Goal: Use online tool/utility: Utilize a website feature to perform a specific function

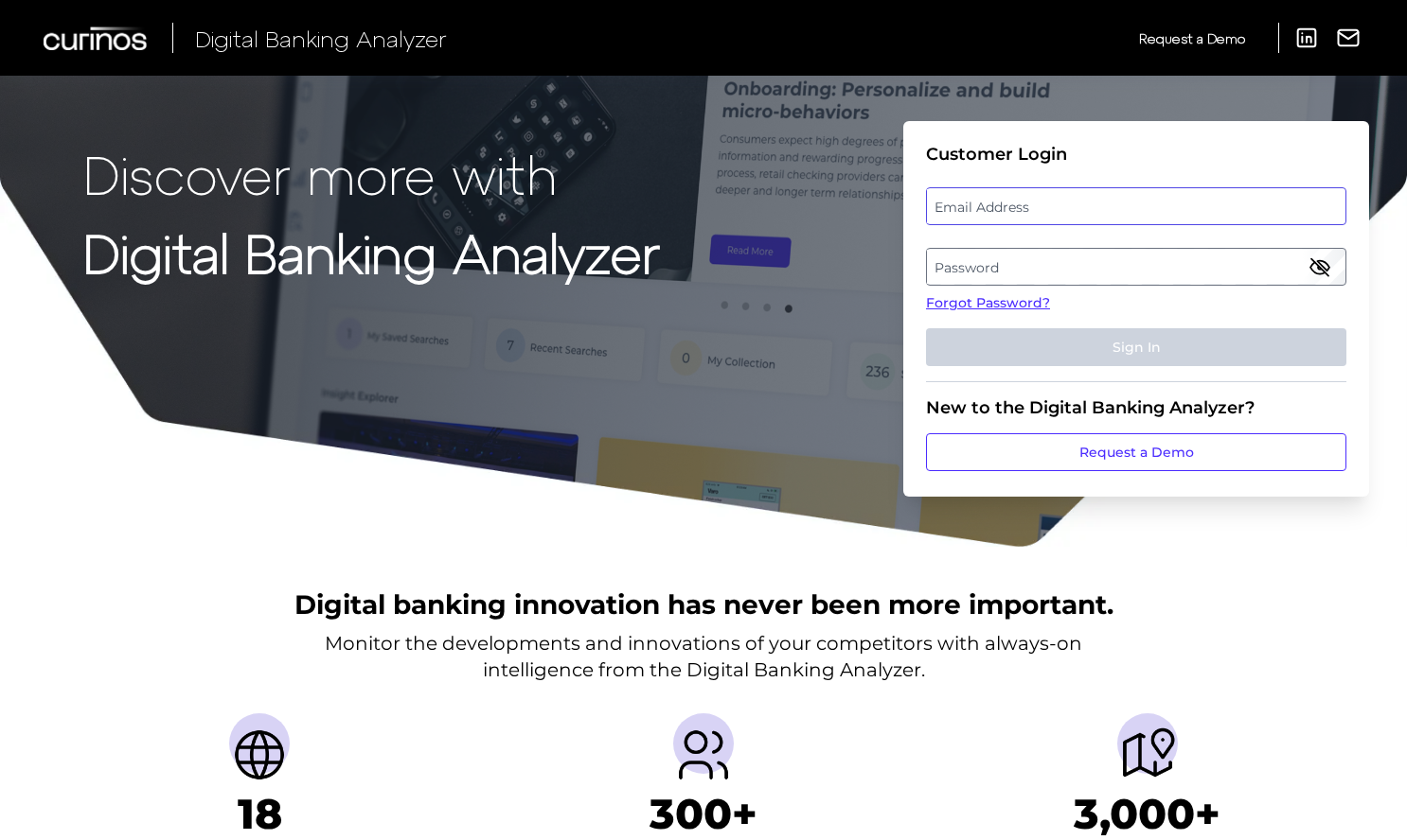
type input "[PERSON_NAME][EMAIL_ADDRESS][PERSON_NAME][DOMAIN_NAME]"
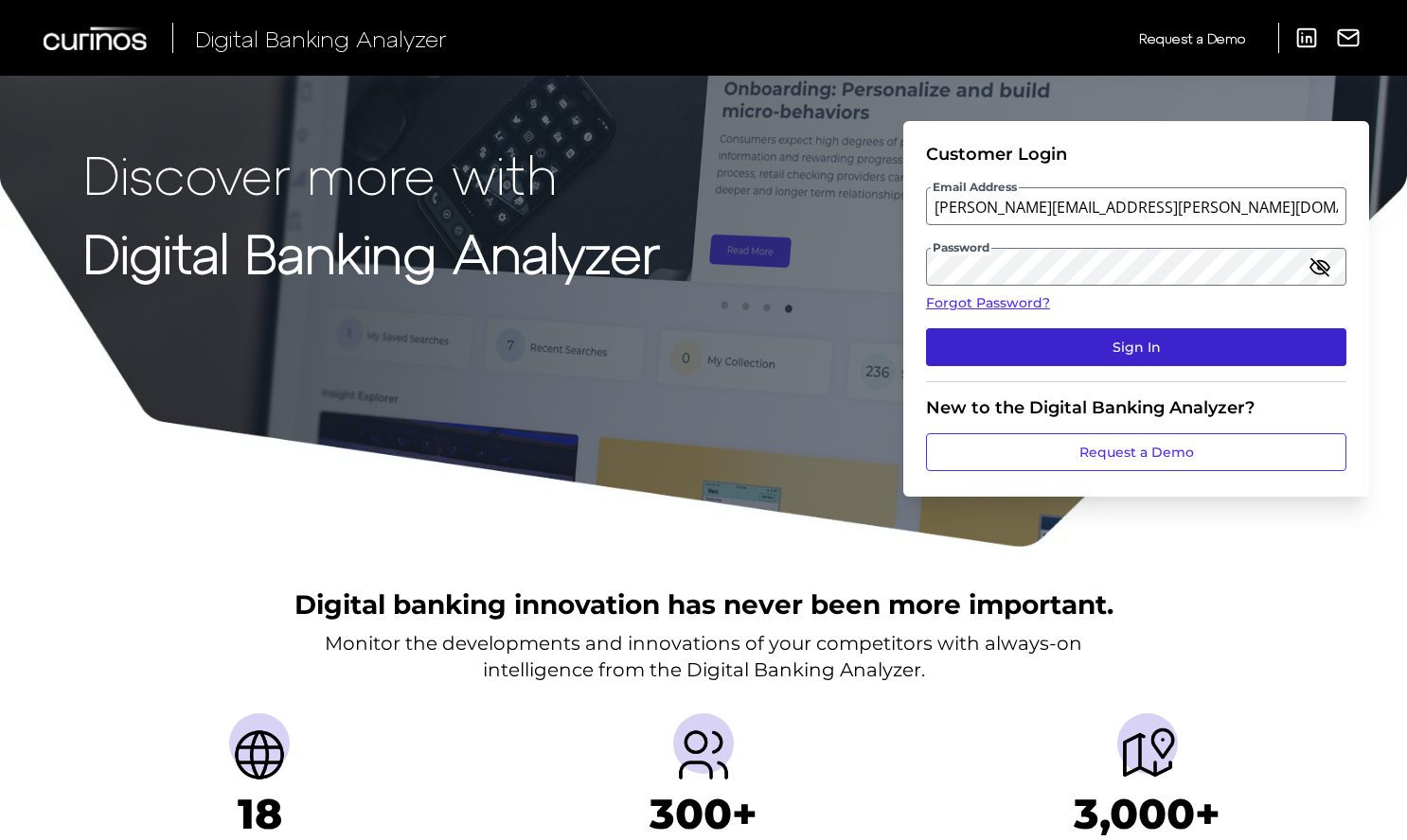
click at [1085, 350] on button "Sign In" at bounding box center [1136, 348] width 421 height 38
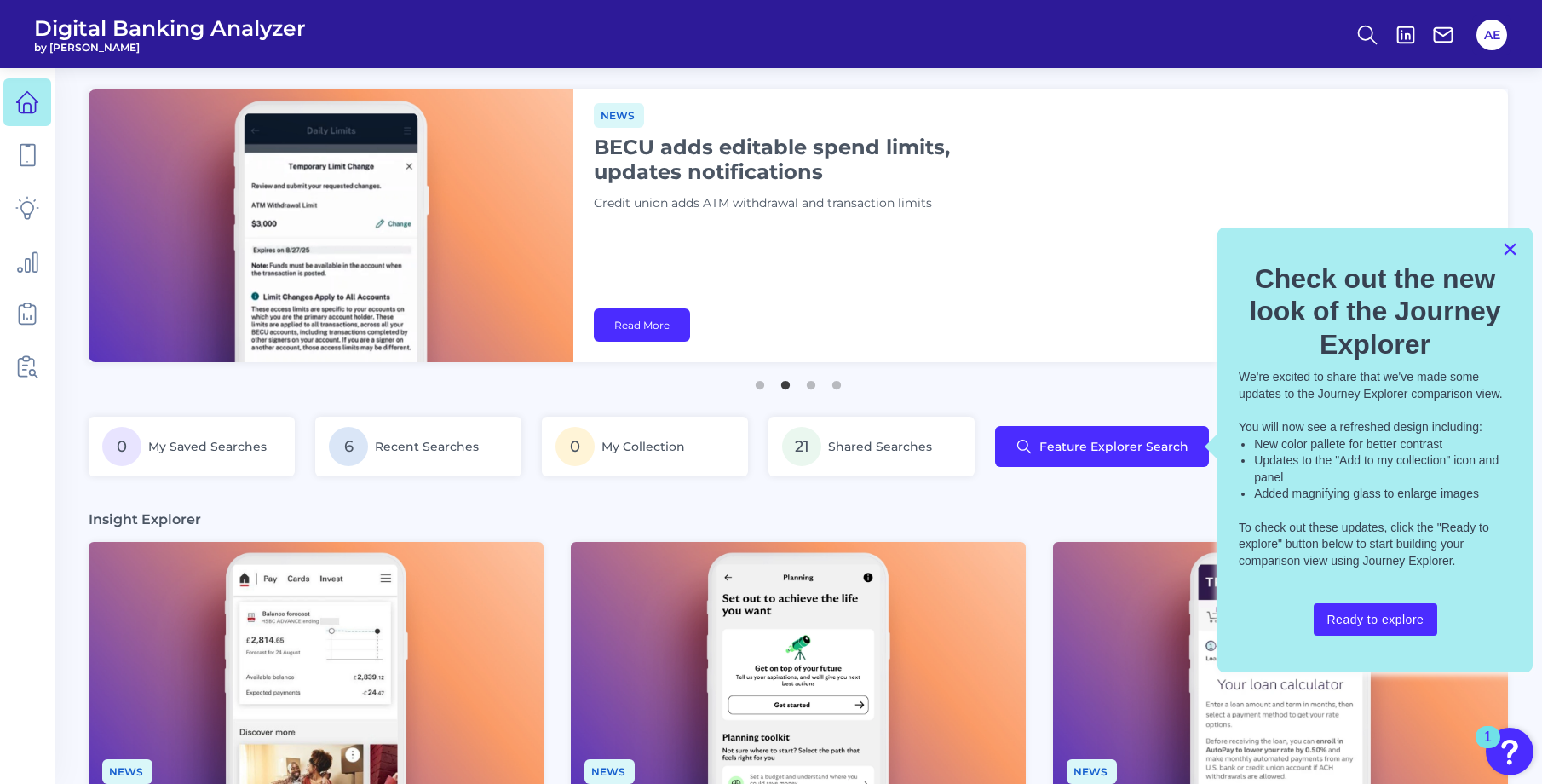
click at [1272, 250] on button "×" at bounding box center [1511, 249] width 16 height 27
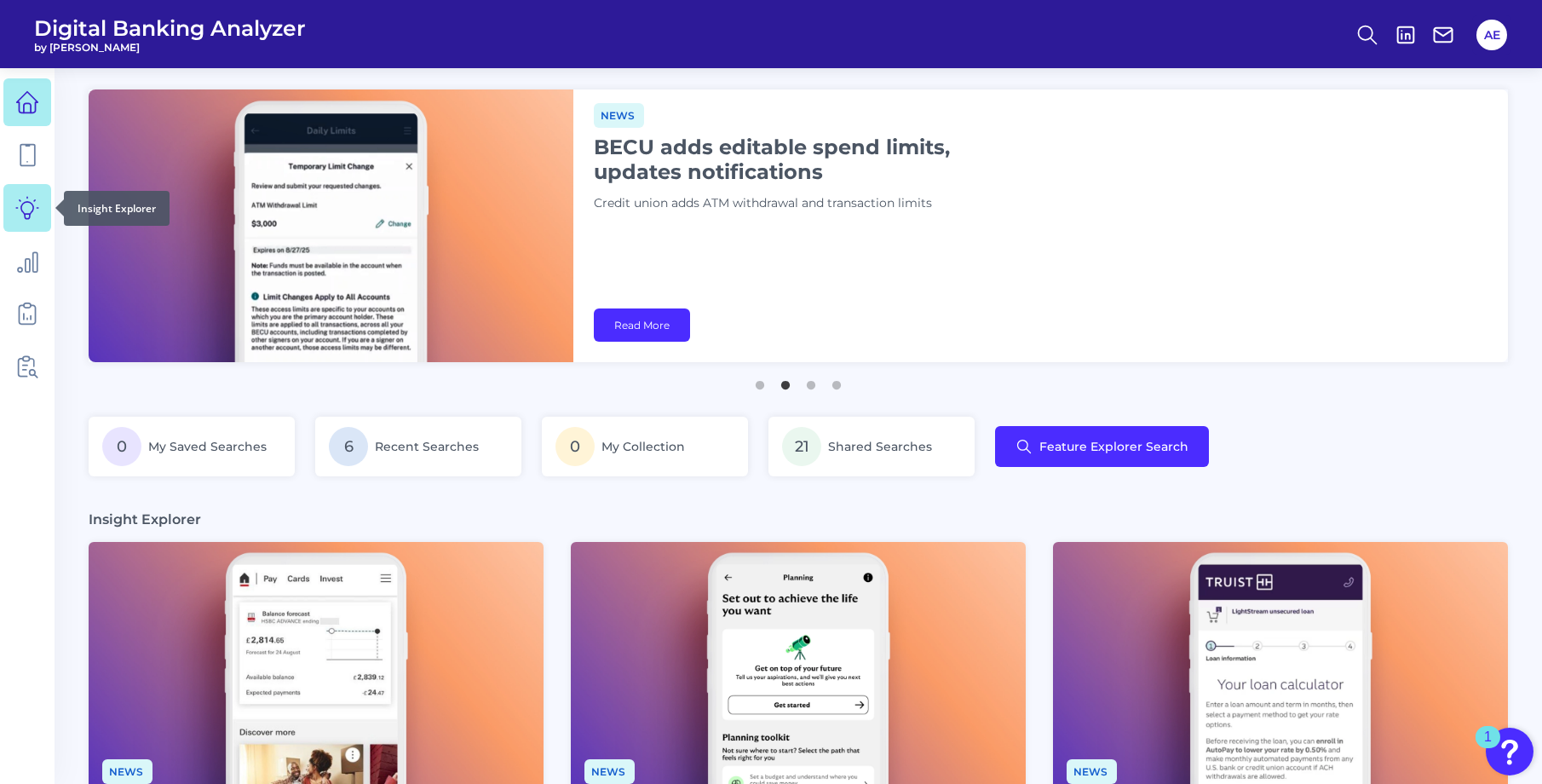
click at [30, 209] on icon at bounding box center [27, 208] width 24 height 24
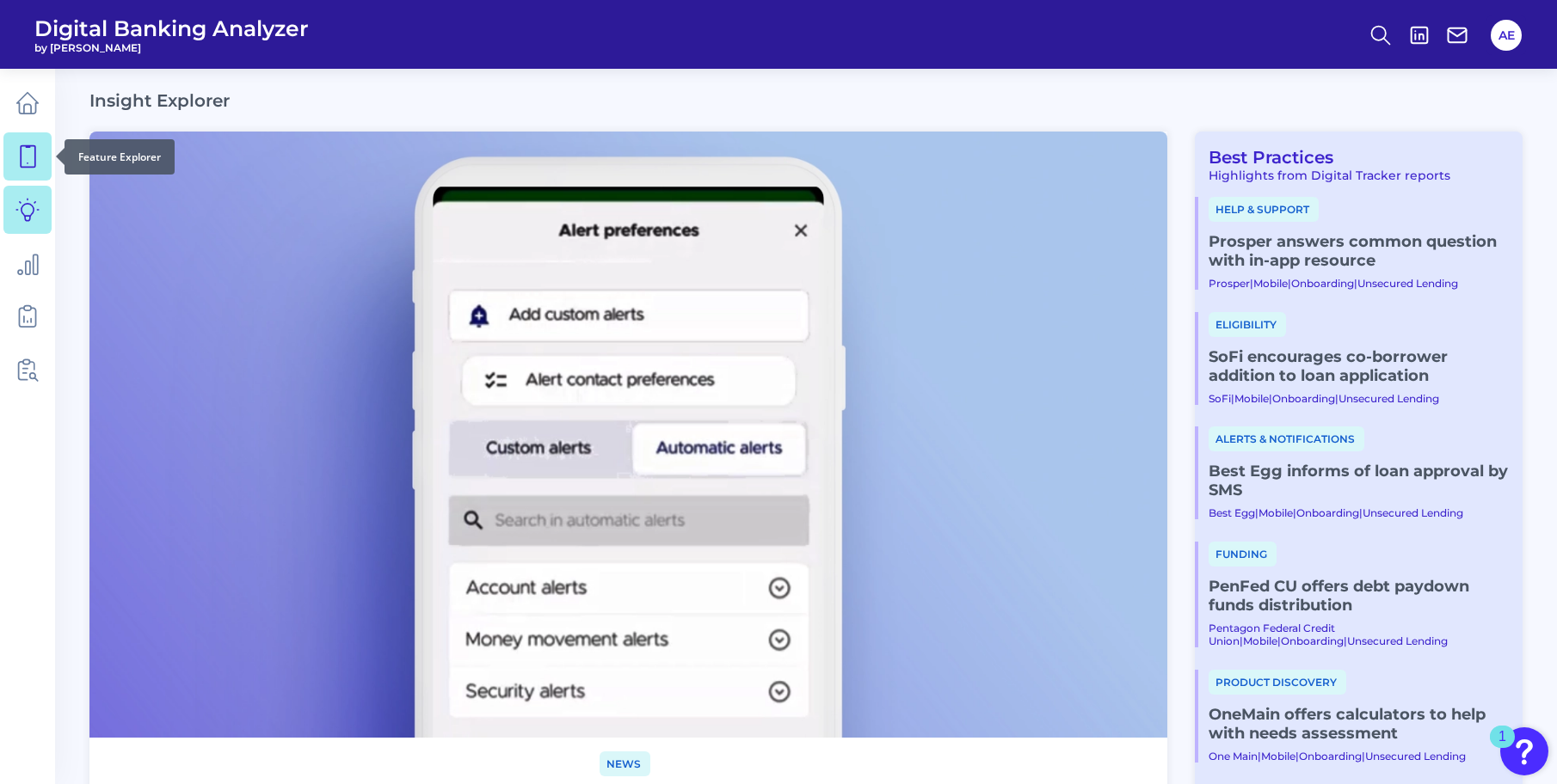
click at [34, 161] on icon at bounding box center [28, 157] width 15 height 22
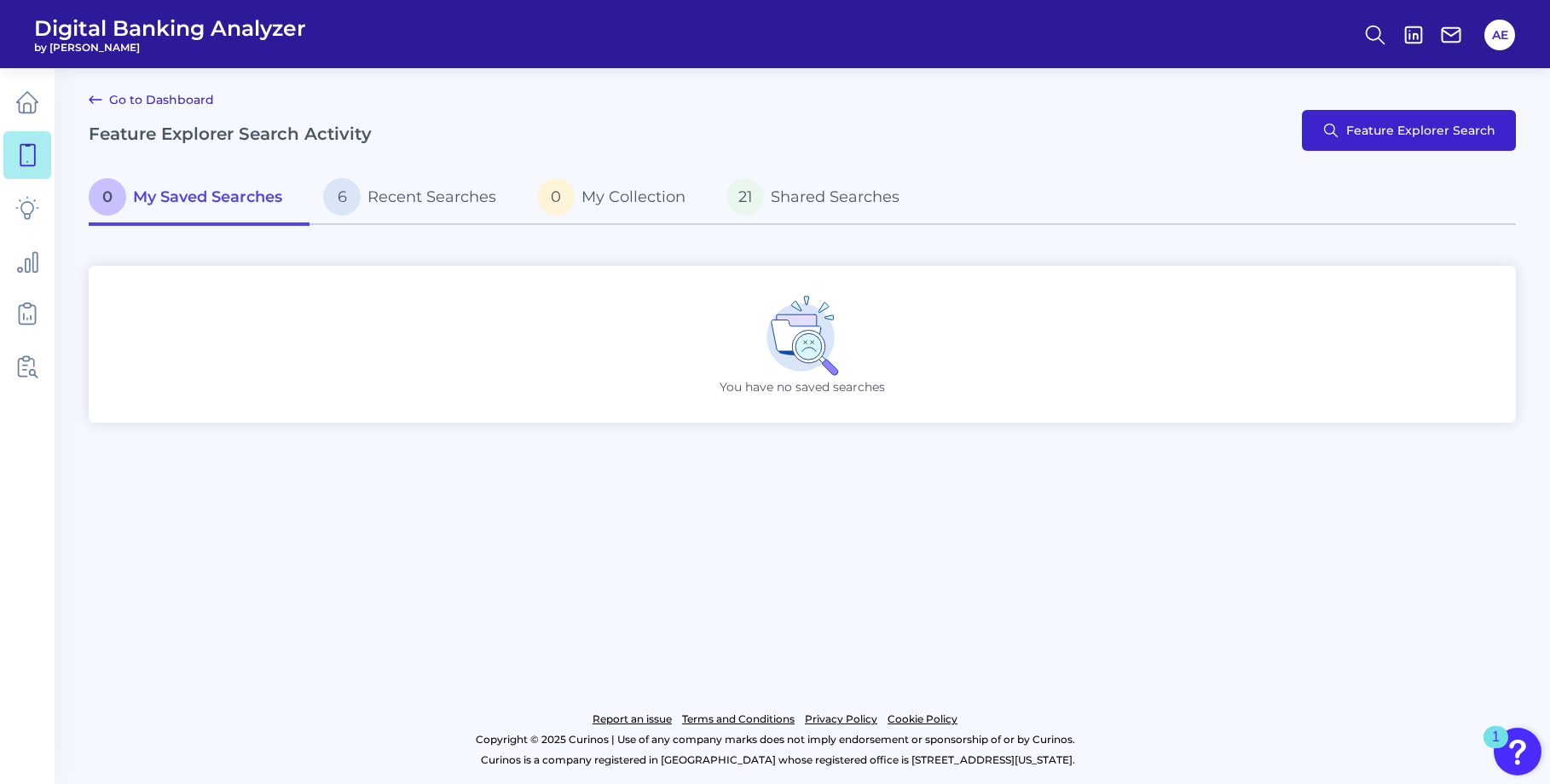
click at [1273, 123] on span "Feature Explorer Search" at bounding box center [1420, 129] width 149 height 13
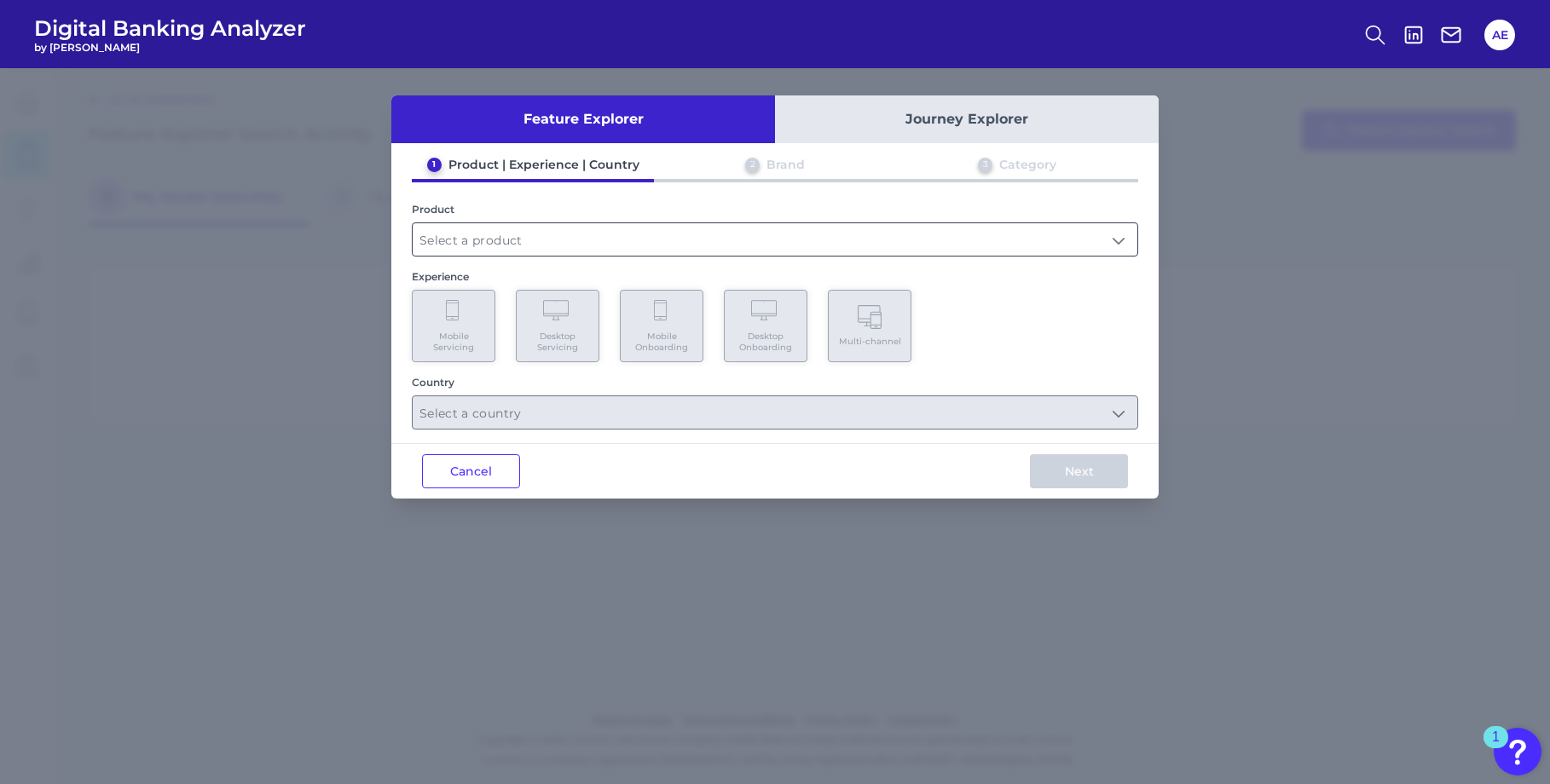
click at [1120, 230] on input "text" at bounding box center [775, 239] width 724 height 32
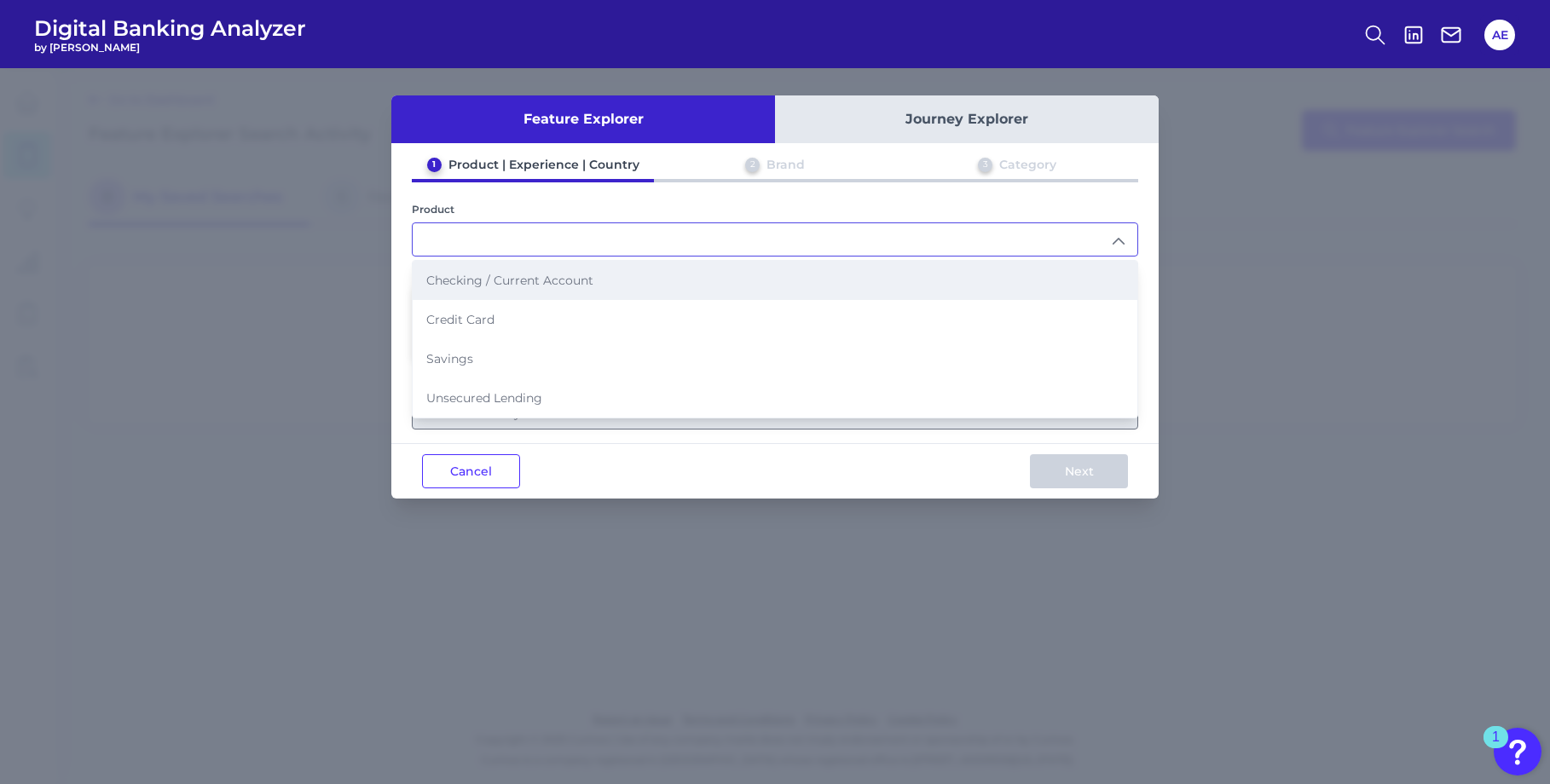
click at [1054, 280] on li "Checking / Current Account" at bounding box center [775, 281] width 724 height 40
type input "Checking / Current Account"
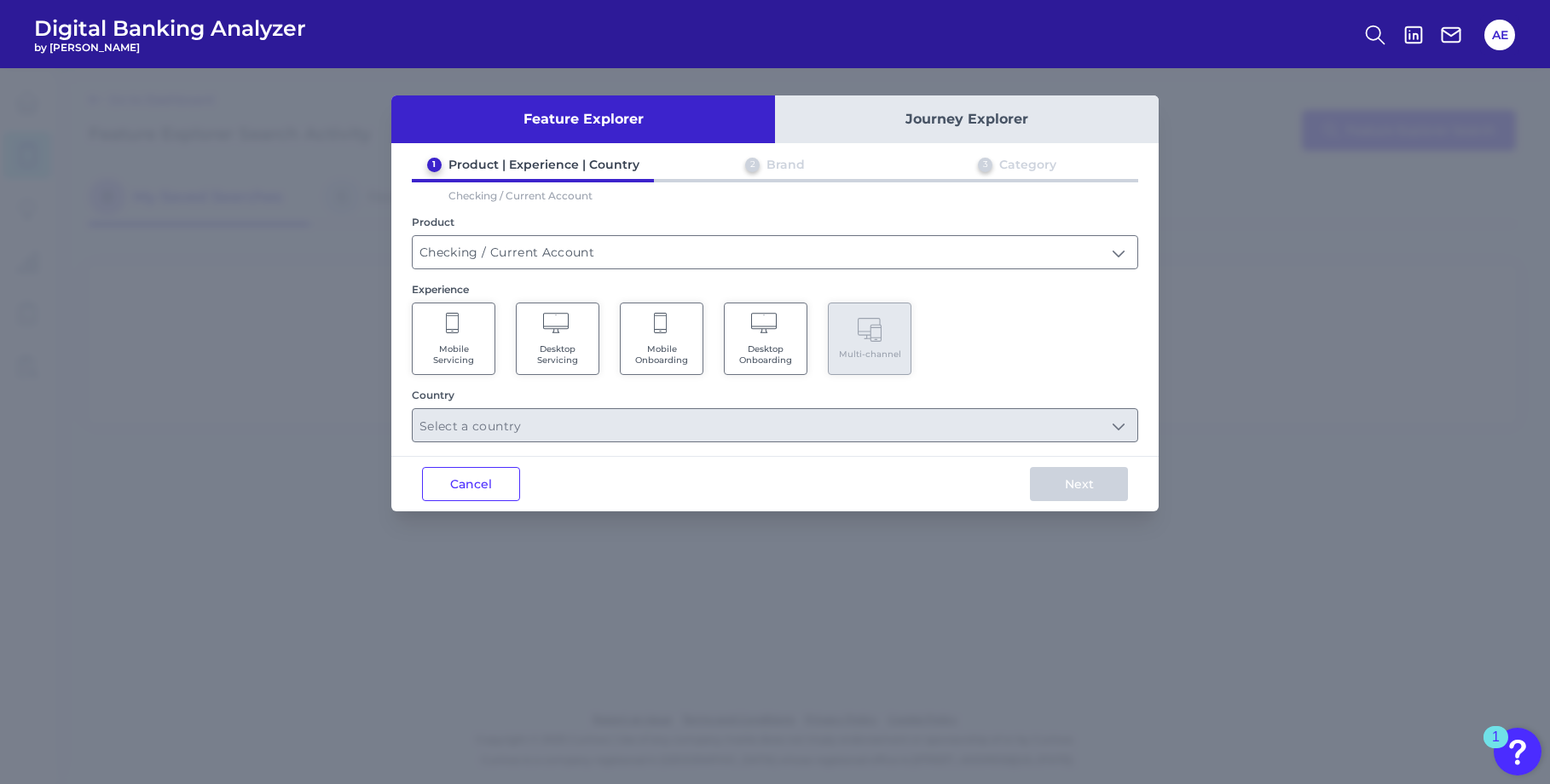
click at [472, 360] on span "Mobile Servicing" at bounding box center [453, 354] width 65 height 22
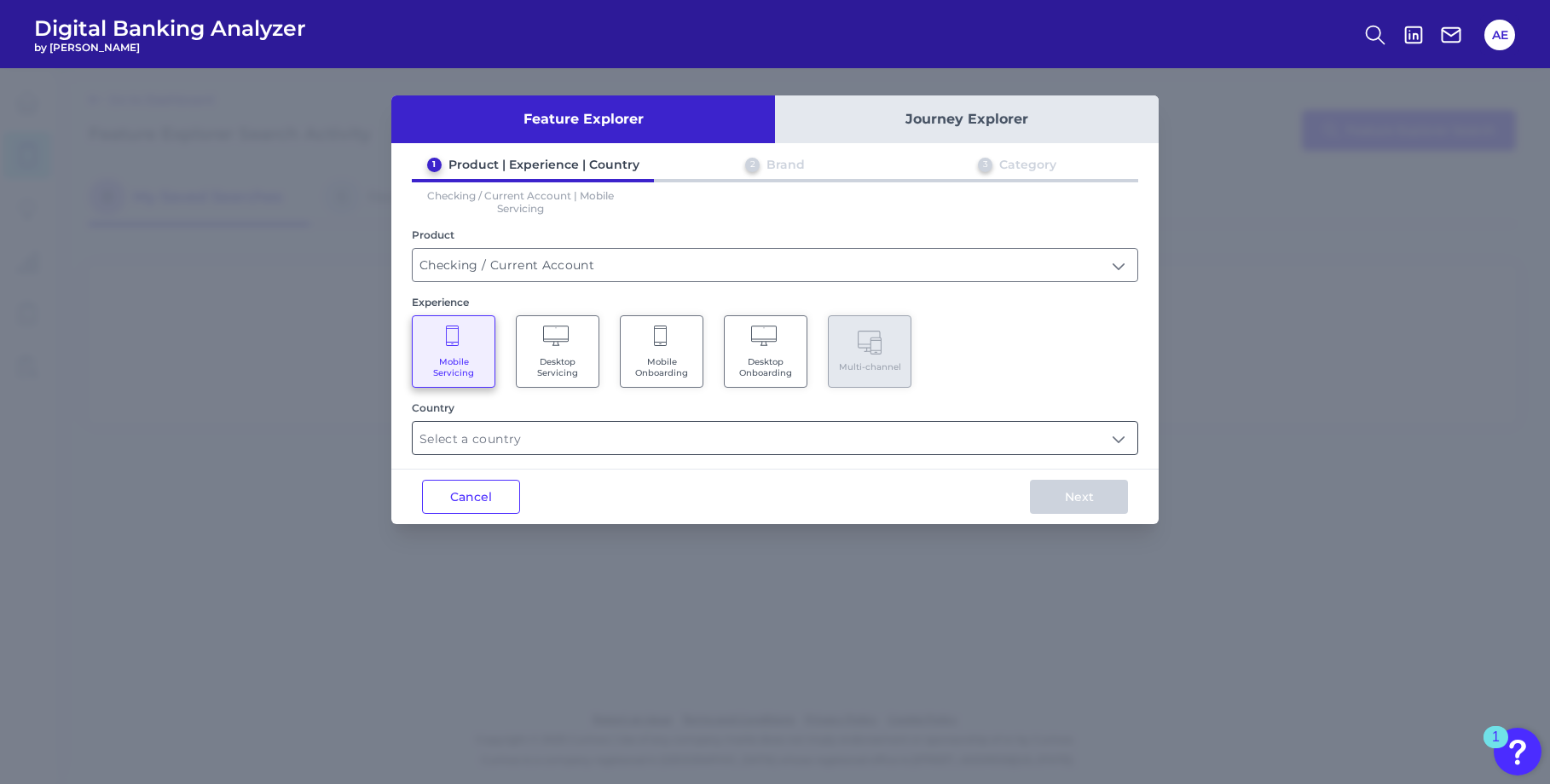
click at [742, 442] on input "text" at bounding box center [775, 438] width 724 height 32
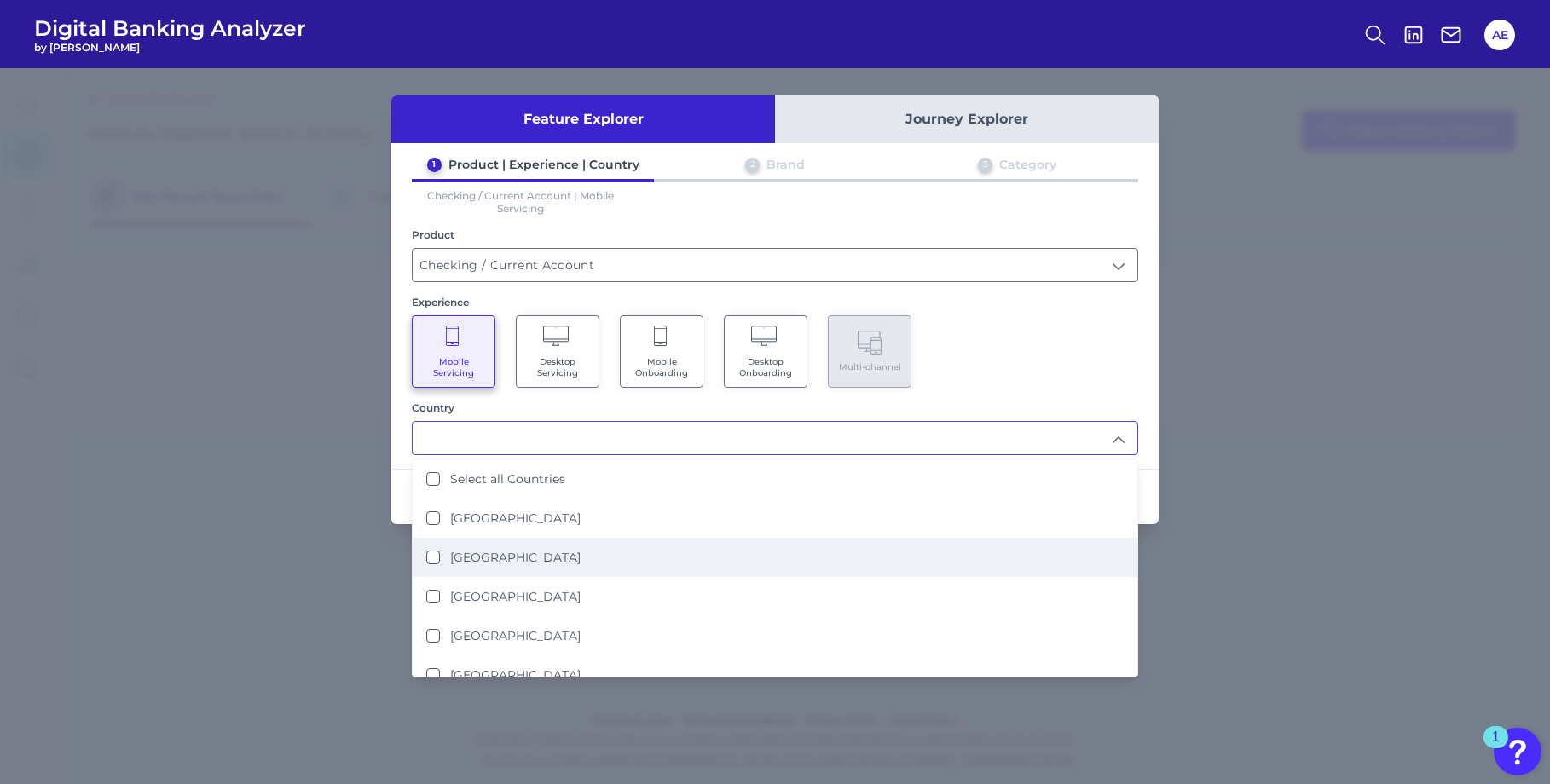
click at [647, 553] on li "[GEOGRAPHIC_DATA]" at bounding box center [775, 557] width 724 height 40
type input "[GEOGRAPHIC_DATA]"
click at [1136, 361] on div "Mobile Servicing Desktop Servicing Mobile Onboarding Desktop Onboarding Multi-c…" at bounding box center [775, 352] width 726 height 73
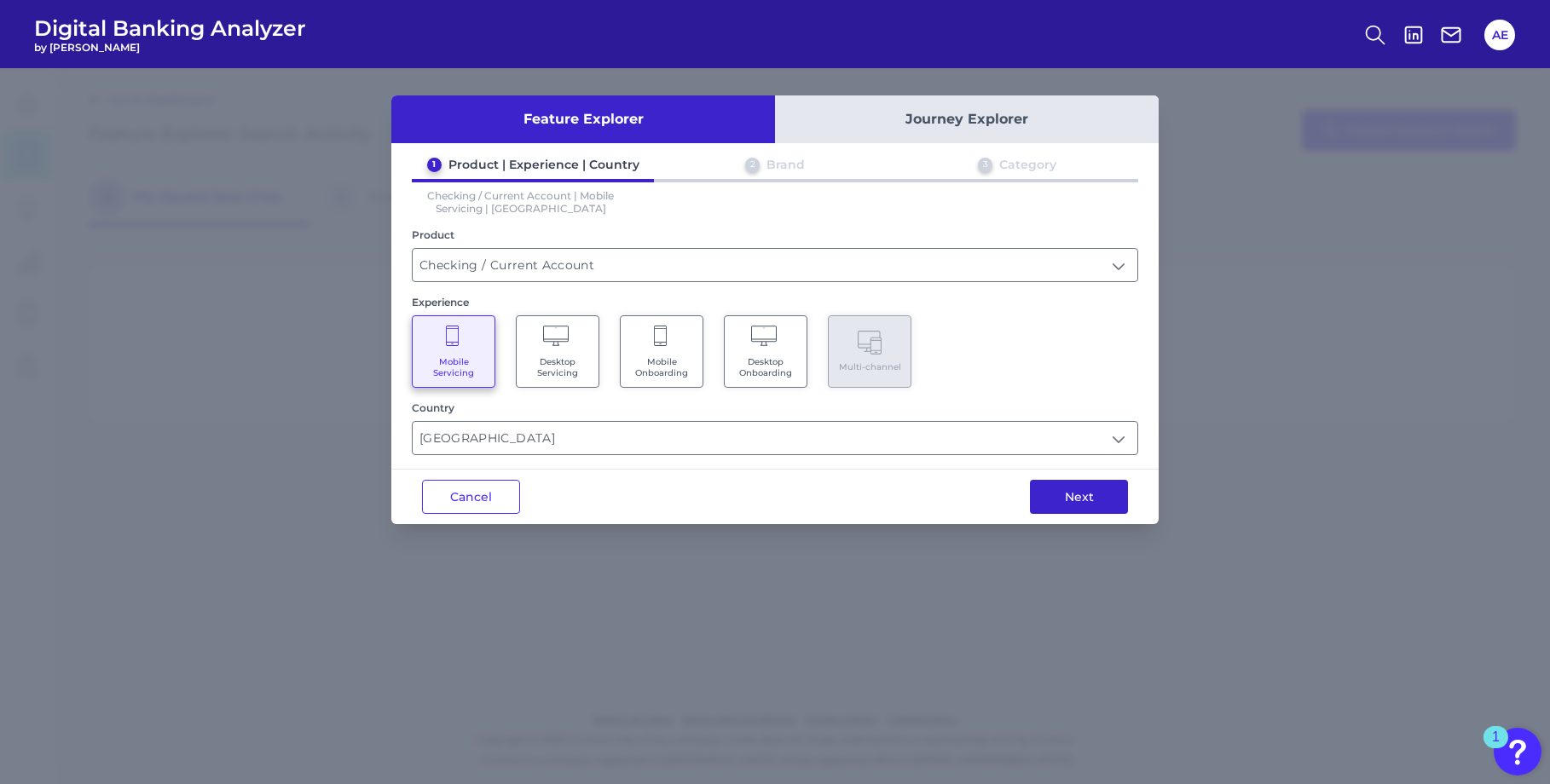
click at [1076, 495] on button "Next" at bounding box center [1079, 496] width 98 height 34
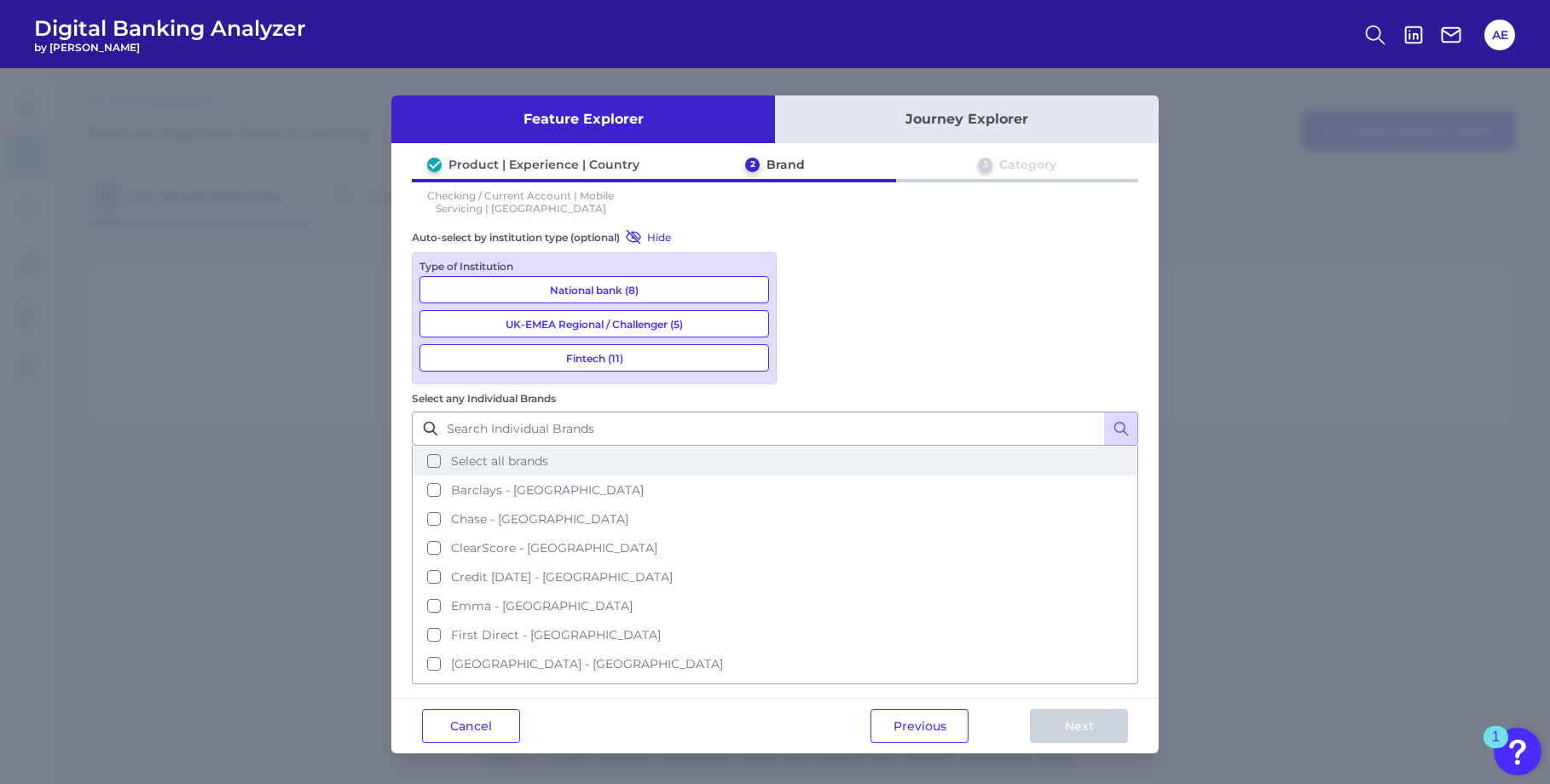
click at [797, 447] on button "Select all brands" at bounding box center [775, 461] width 723 height 29
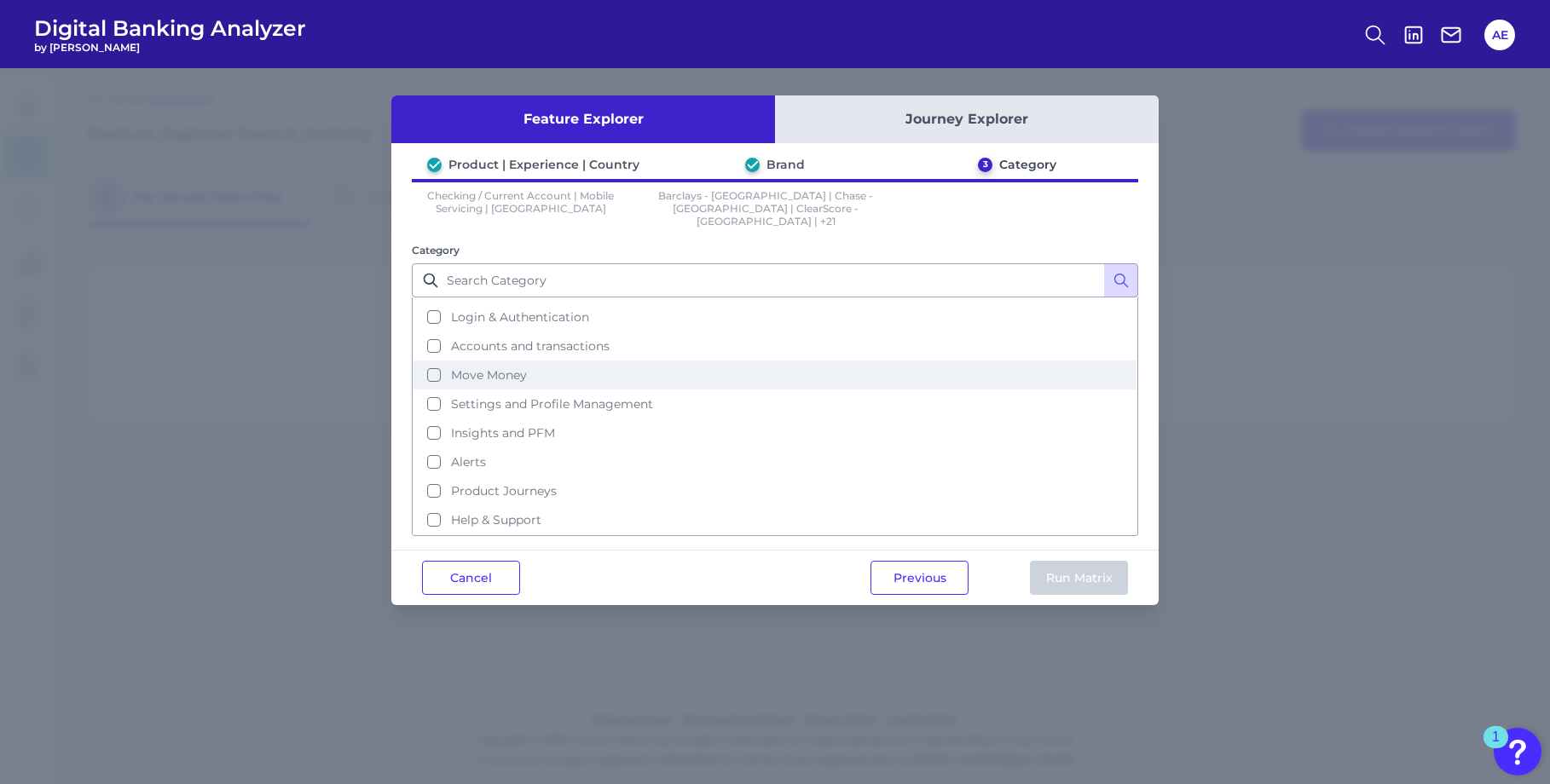
scroll to position [83, 0]
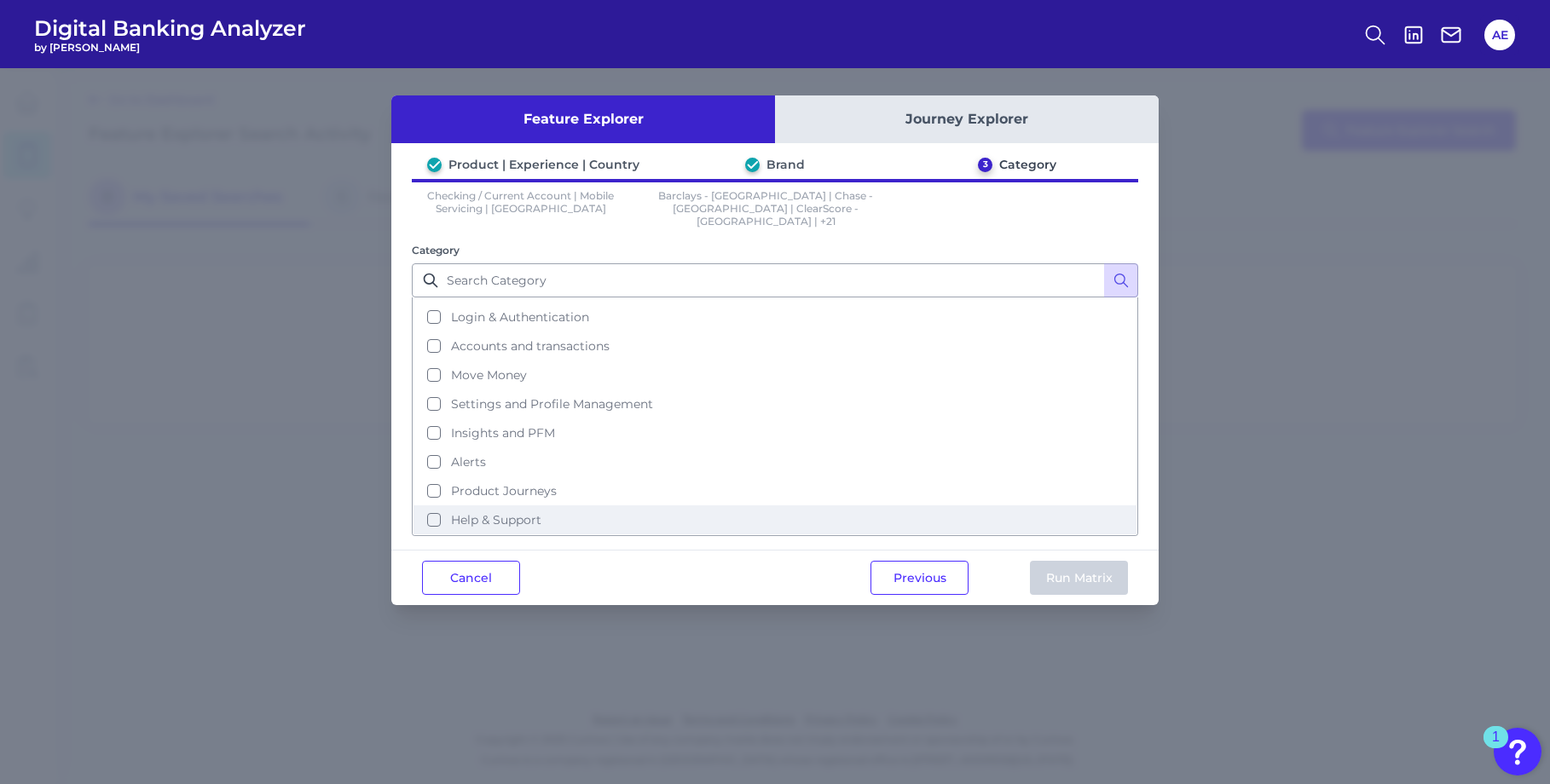
click at [426, 507] on button "Help & Support" at bounding box center [775, 520] width 723 height 29
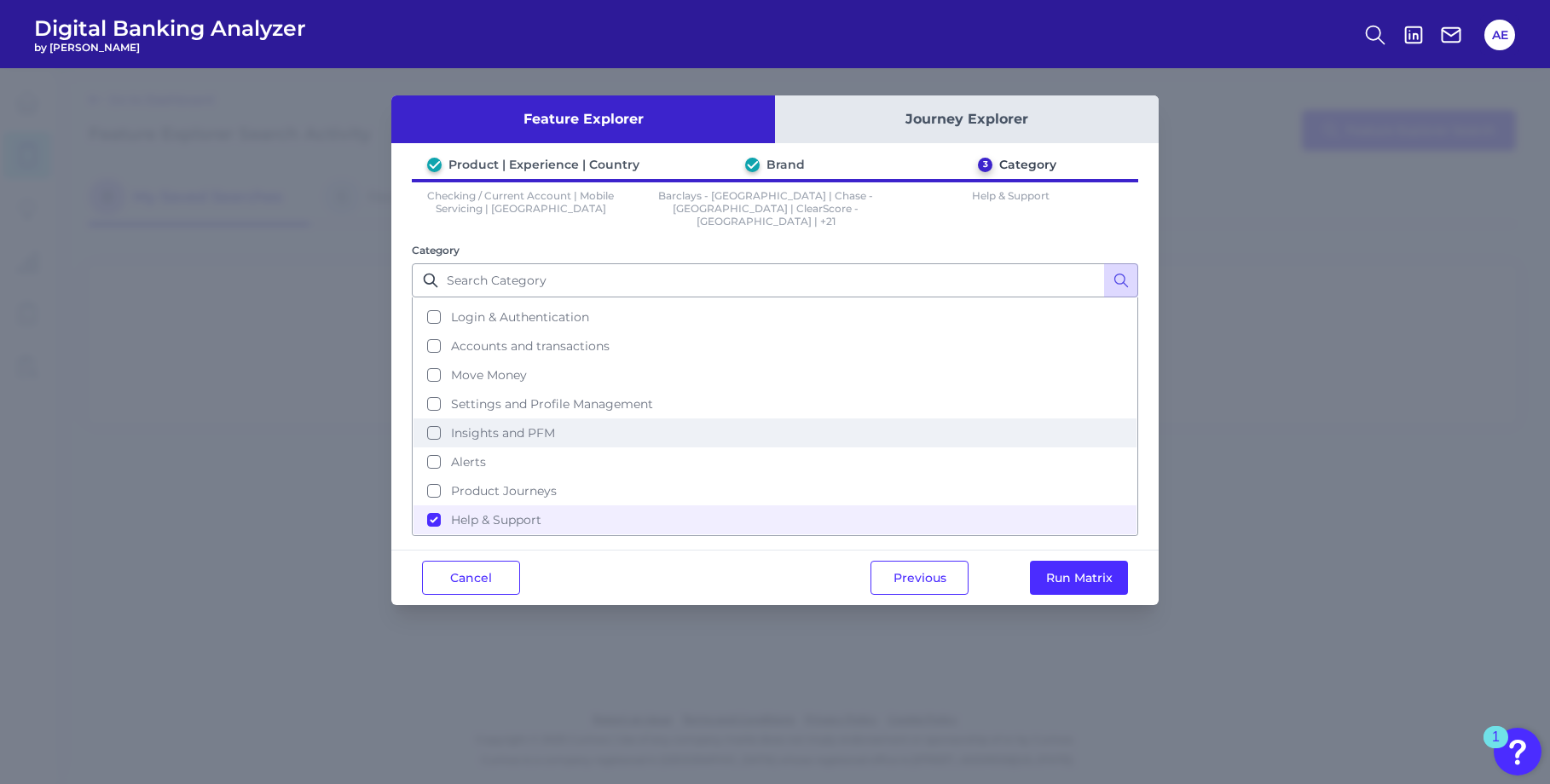
click at [860, 424] on button "Insights and PFM" at bounding box center [775, 432] width 723 height 29
click at [1072, 564] on button "Run Matrix" at bounding box center [1079, 578] width 98 height 34
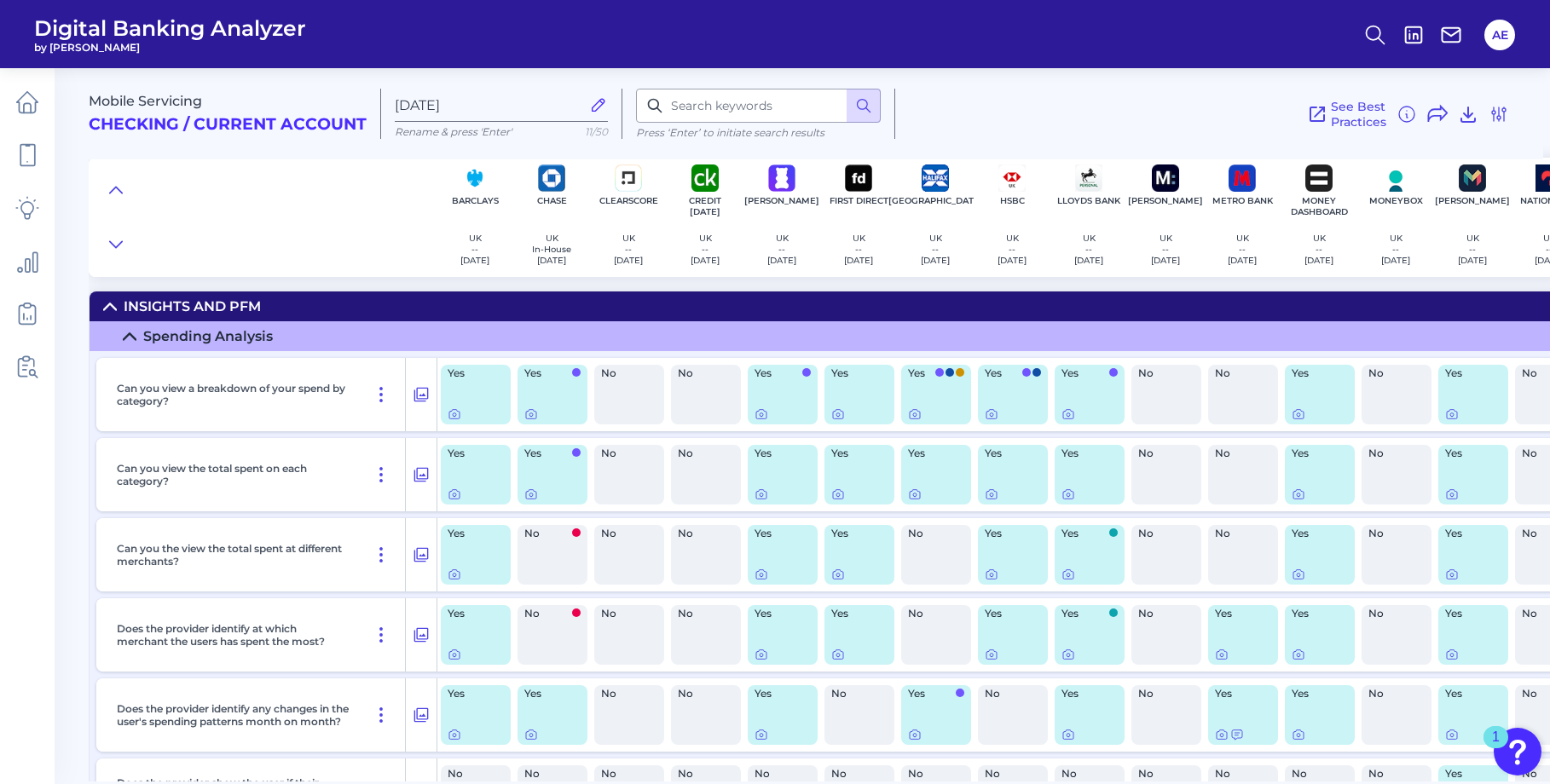
click at [415, 620] on div "Does the provider identify at which merchant the users has spent the most?" at bounding box center [266, 634] width 341 height 73
click at [29, 147] on icon at bounding box center [27, 155] width 24 height 24
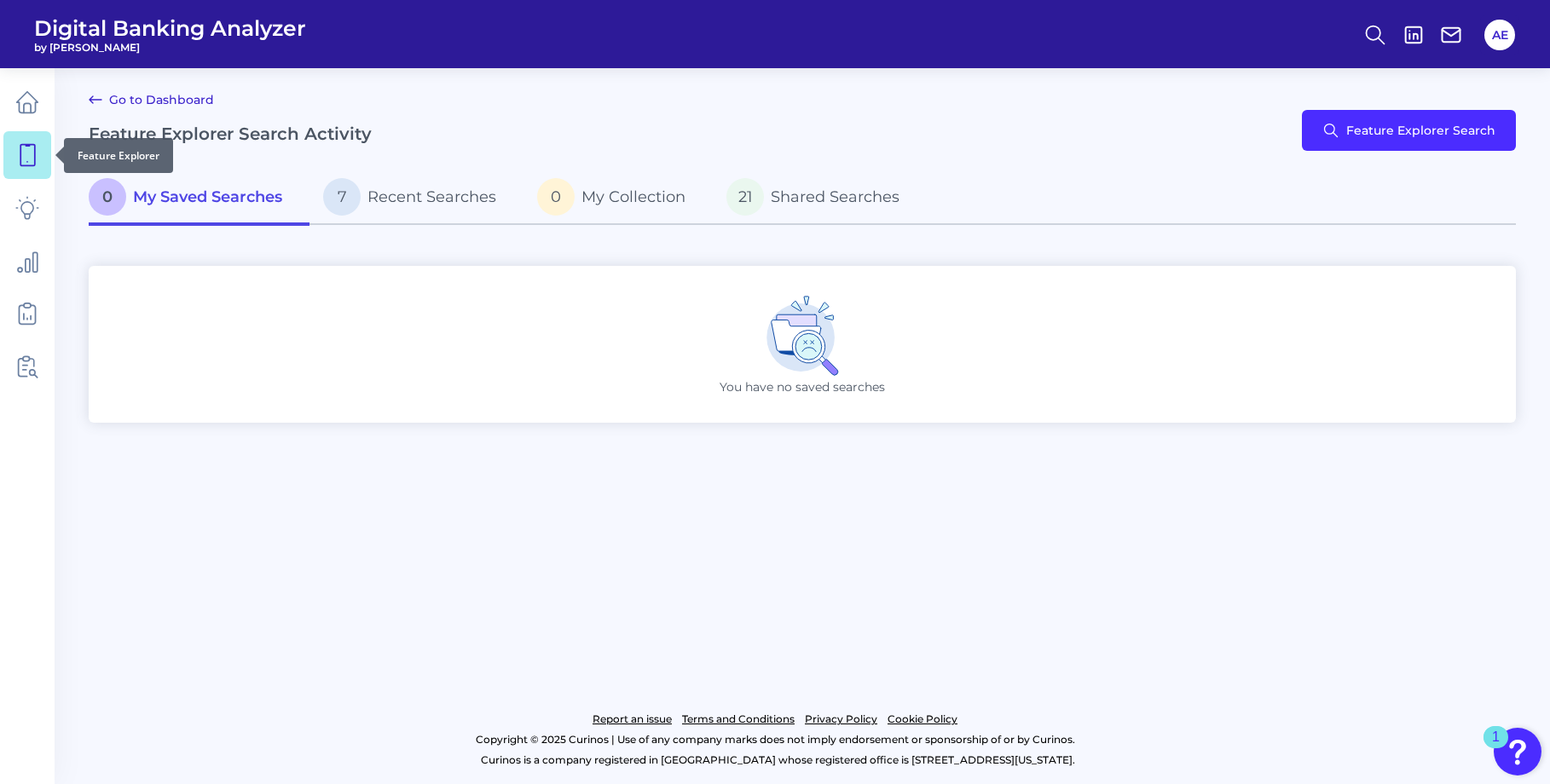
click at [34, 149] on icon at bounding box center [28, 156] width 14 height 22
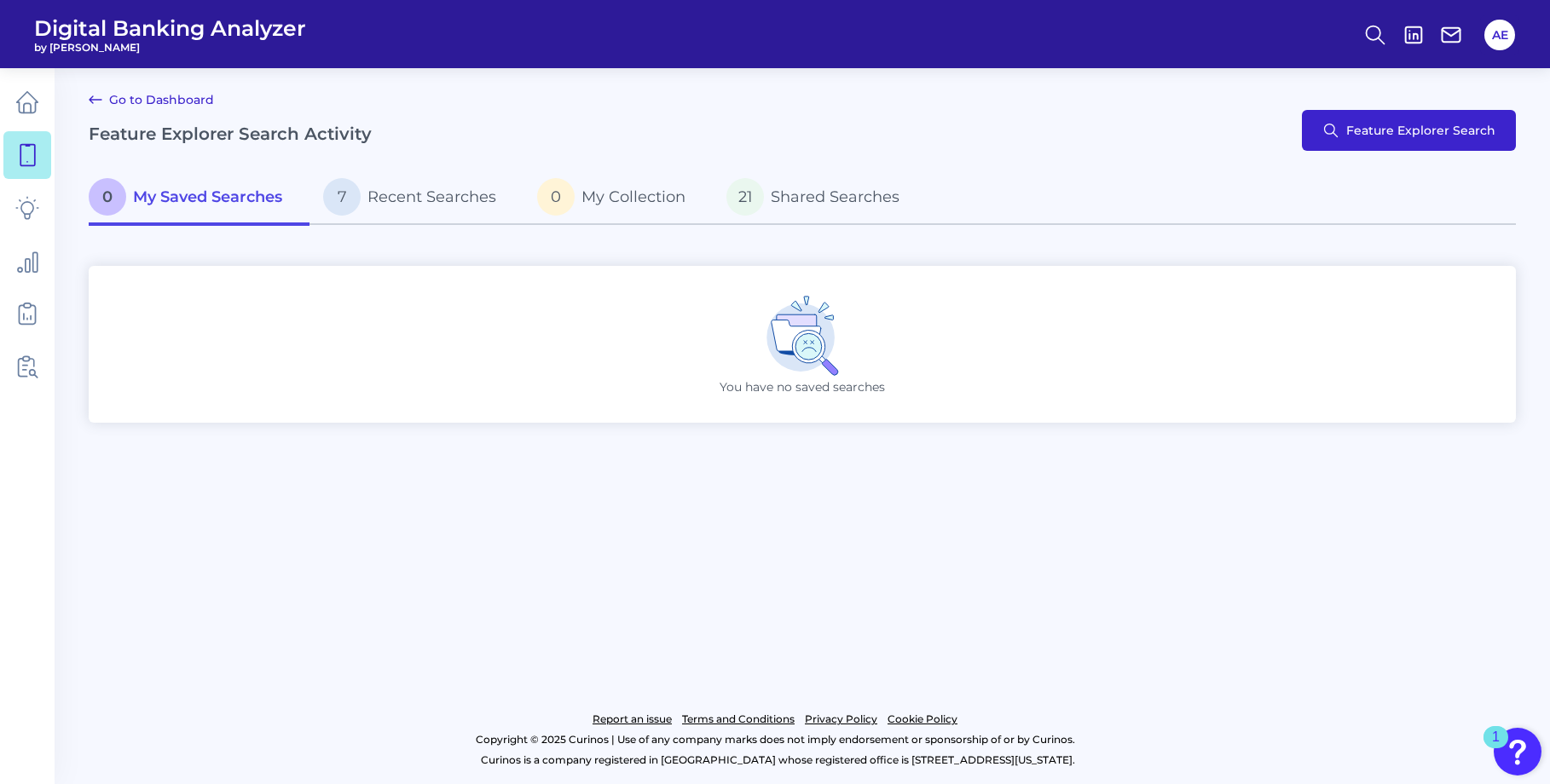
click at [1273, 134] on span "Feature Explorer Search" at bounding box center [1420, 129] width 149 height 13
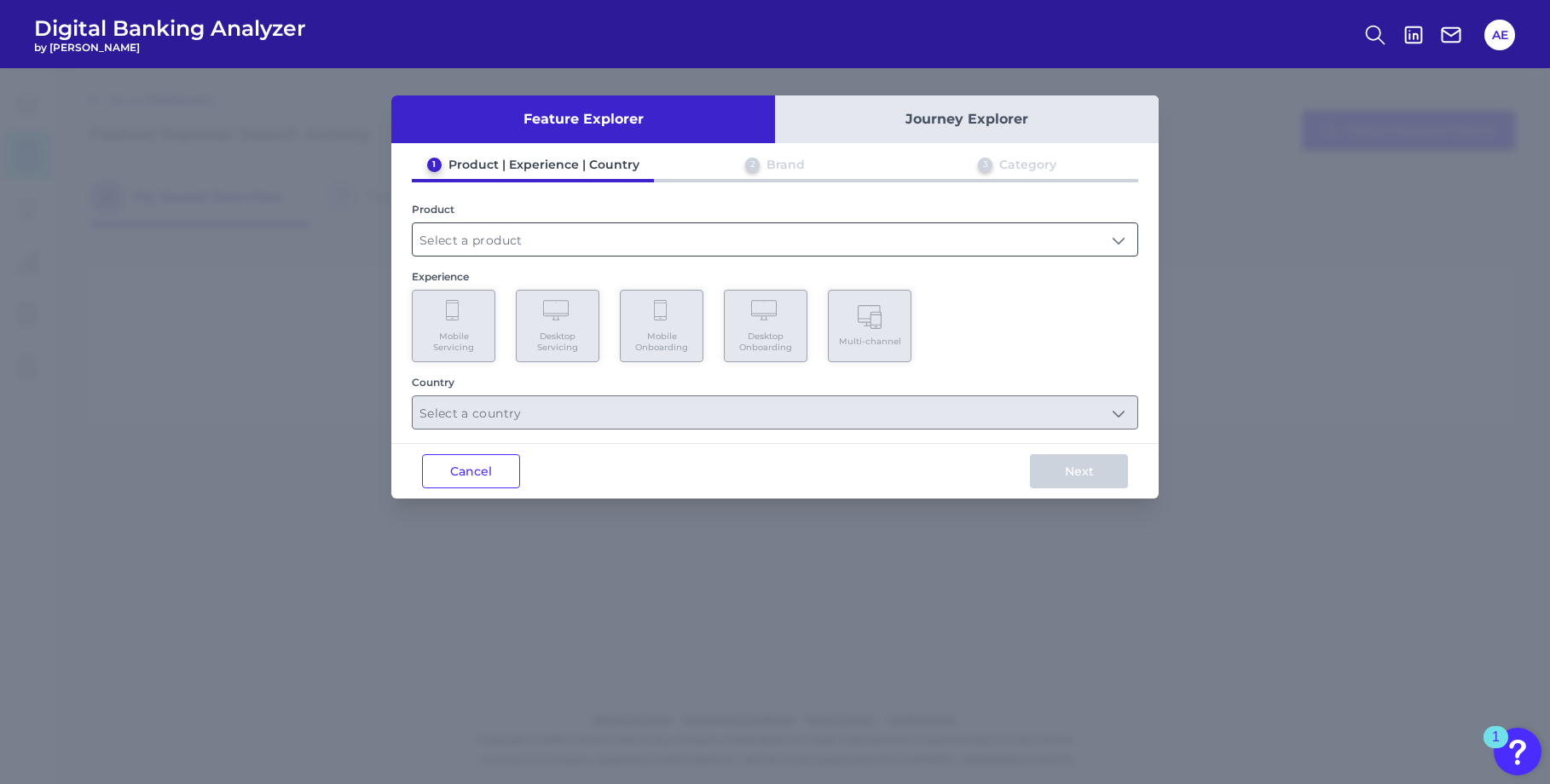
click at [592, 237] on input "text" at bounding box center [775, 239] width 724 height 32
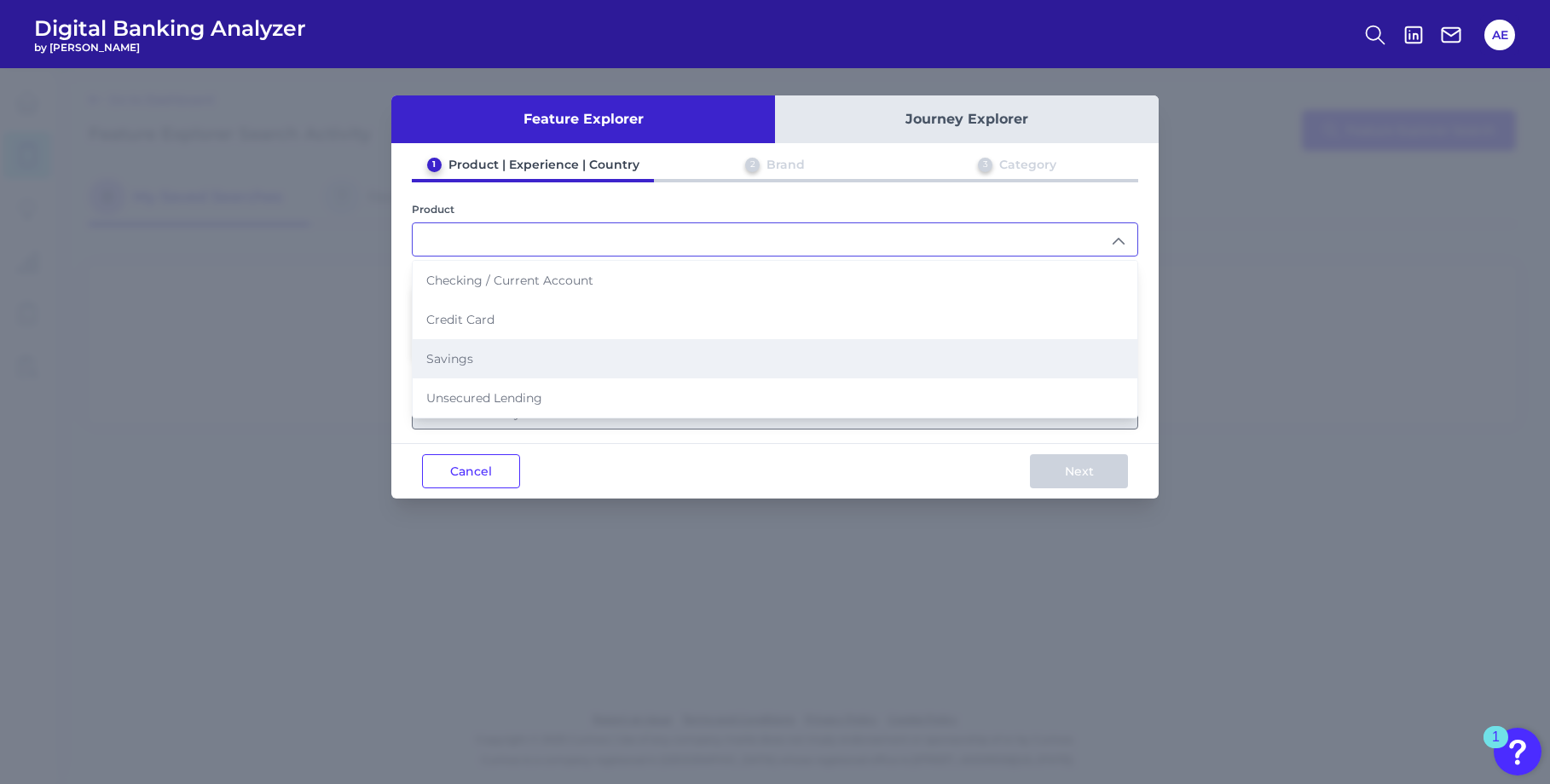
drag, startPoint x: 461, startPoint y: 350, endPoint x: 479, endPoint y: 350, distance: 18.0
click at [462, 350] on li "Savings" at bounding box center [775, 359] width 724 height 40
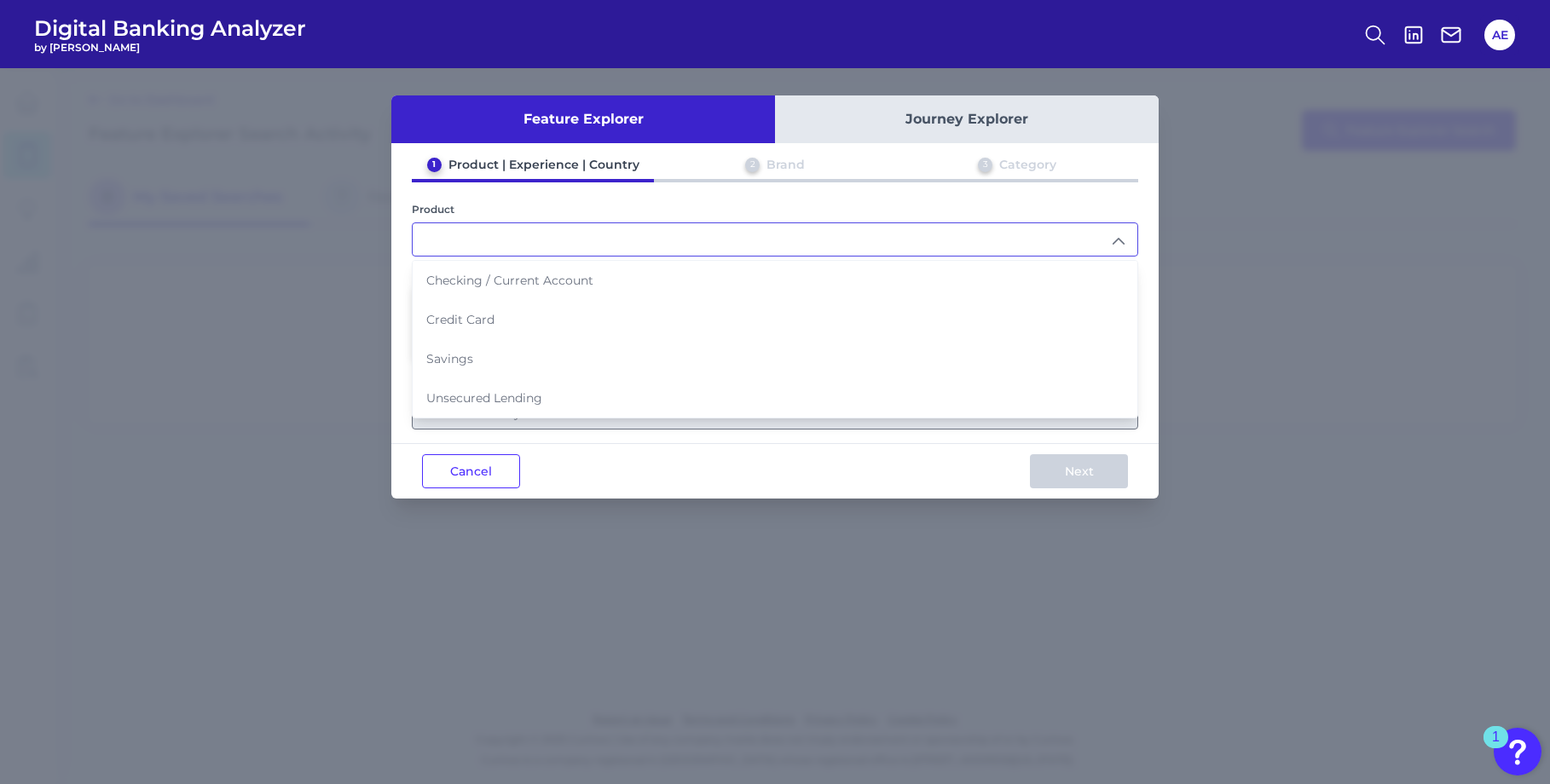
type input "Savings"
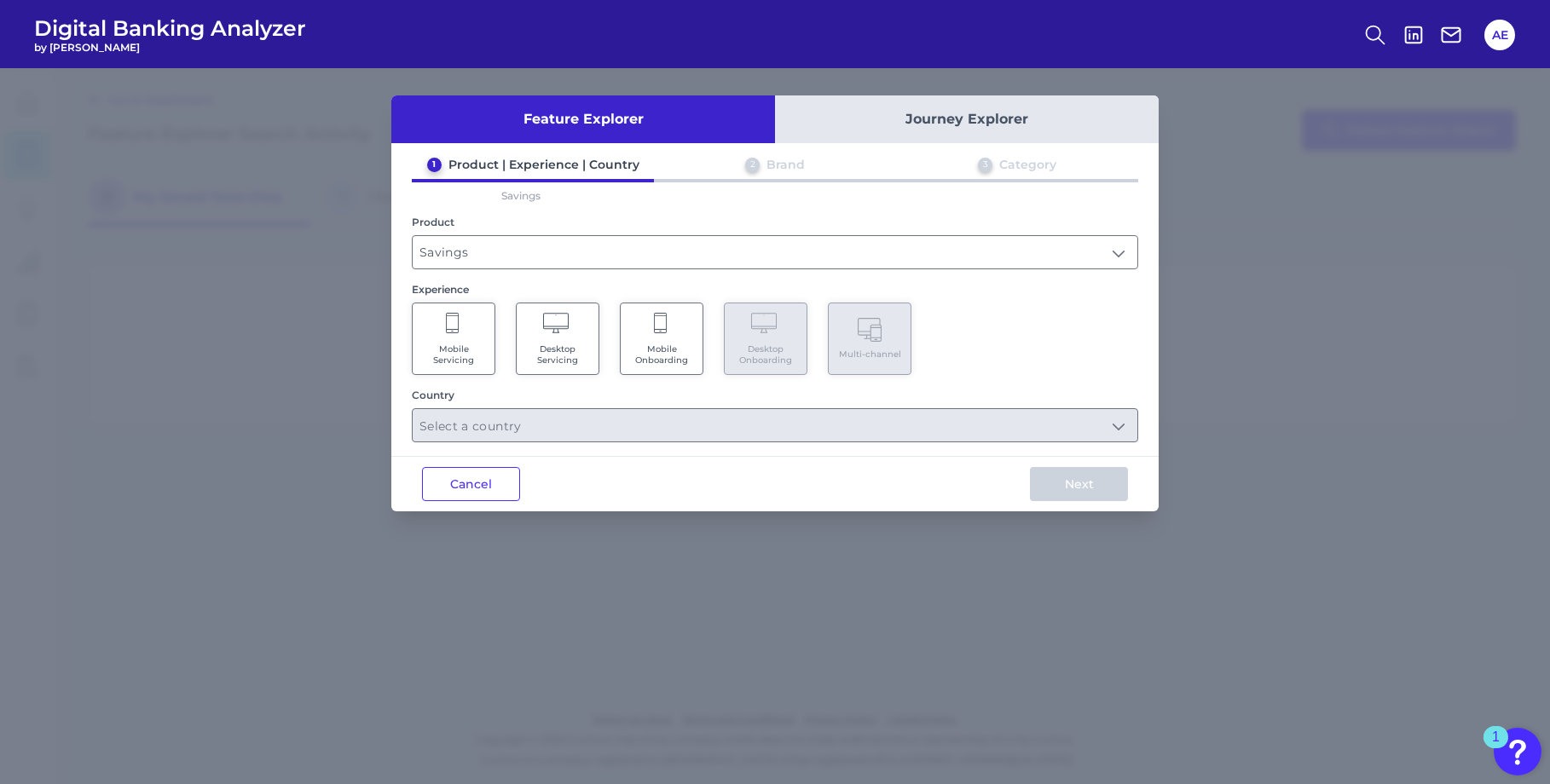
click at [447, 337] on Servicing "Mobile Servicing" at bounding box center [453, 338] width 84 height 73
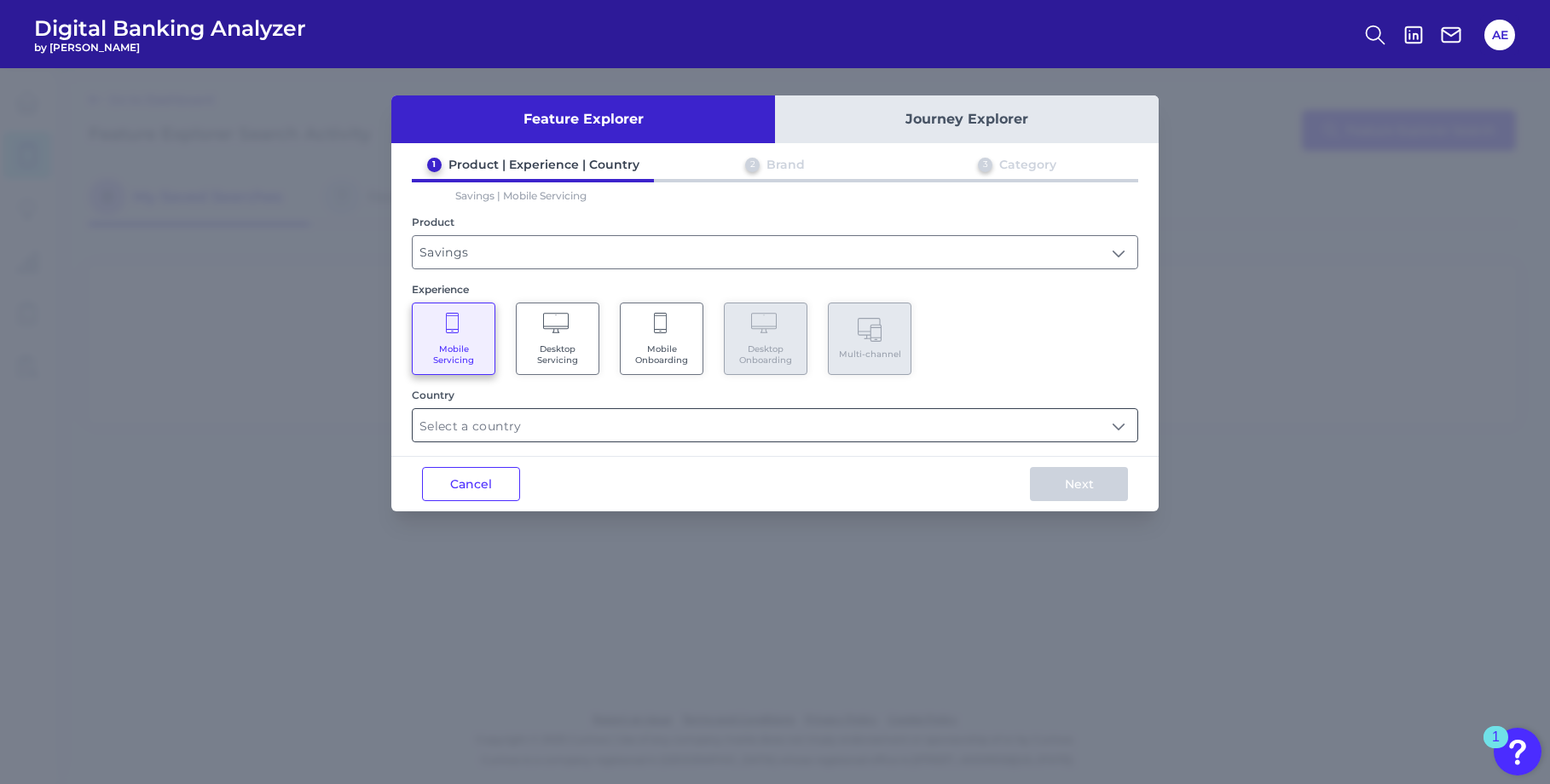
click at [726, 427] on input "text" at bounding box center [775, 425] width 724 height 32
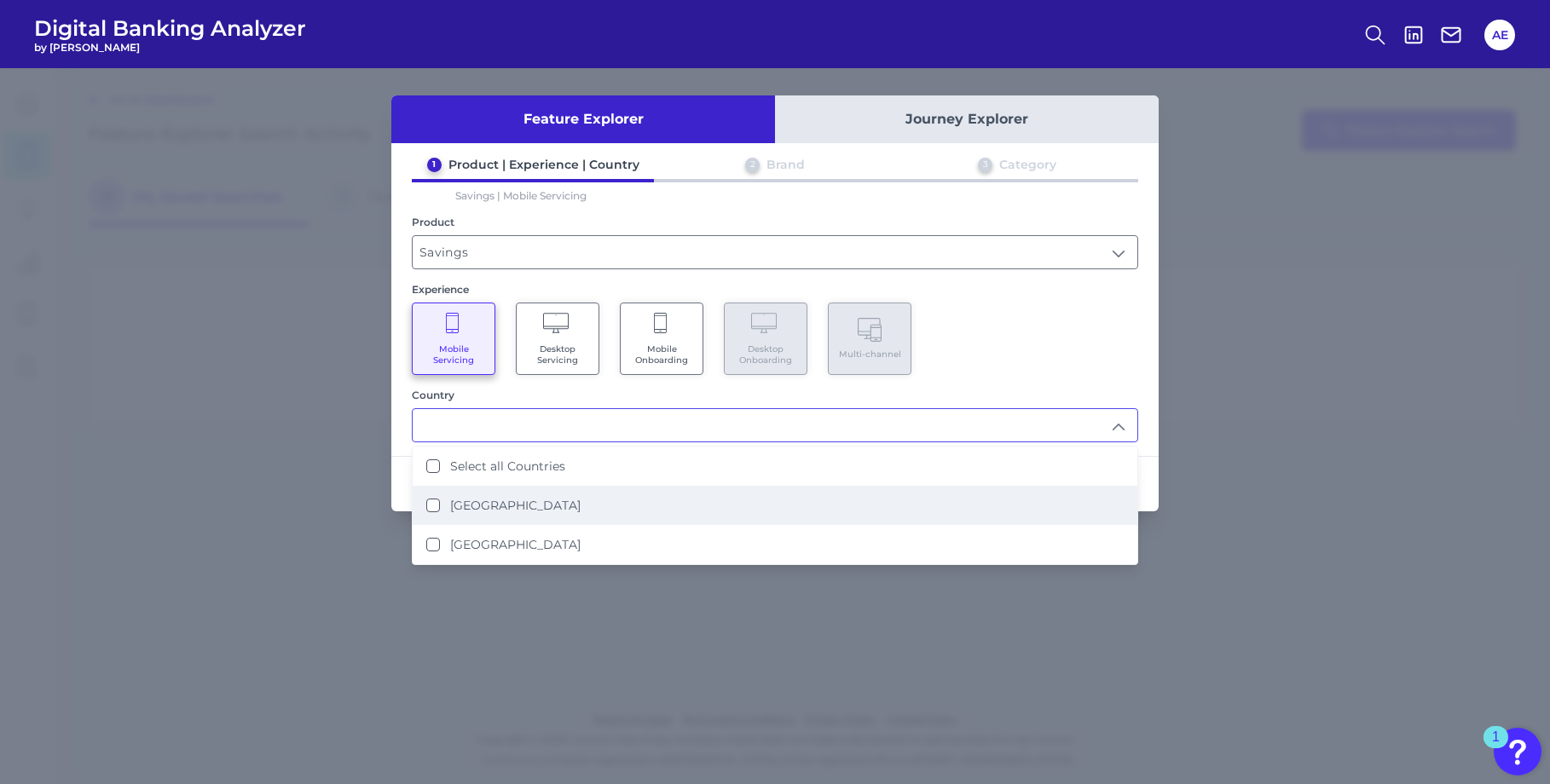
click at [511, 495] on li "[GEOGRAPHIC_DATA]" at bounding box center [775, 505] width 724 height 40
type input "[GEOGRAPHIC_DATA]"
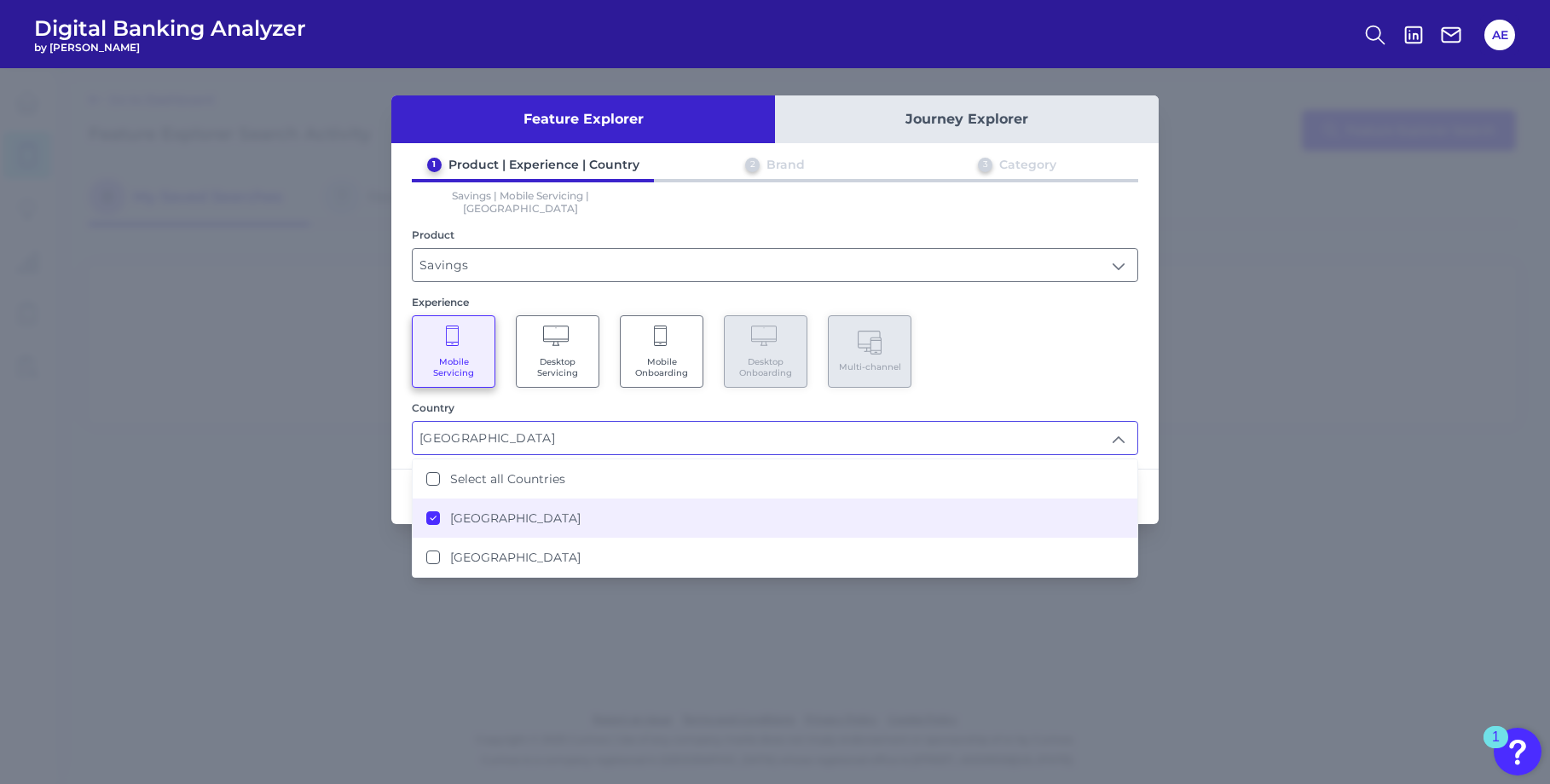
click at [1120, 323] on div "Mobile Servicing Desktop Servicing Mobile Onboarding Desktop Onboarding Multi-c…" at bounding box center [775, 352] width 726 height 73
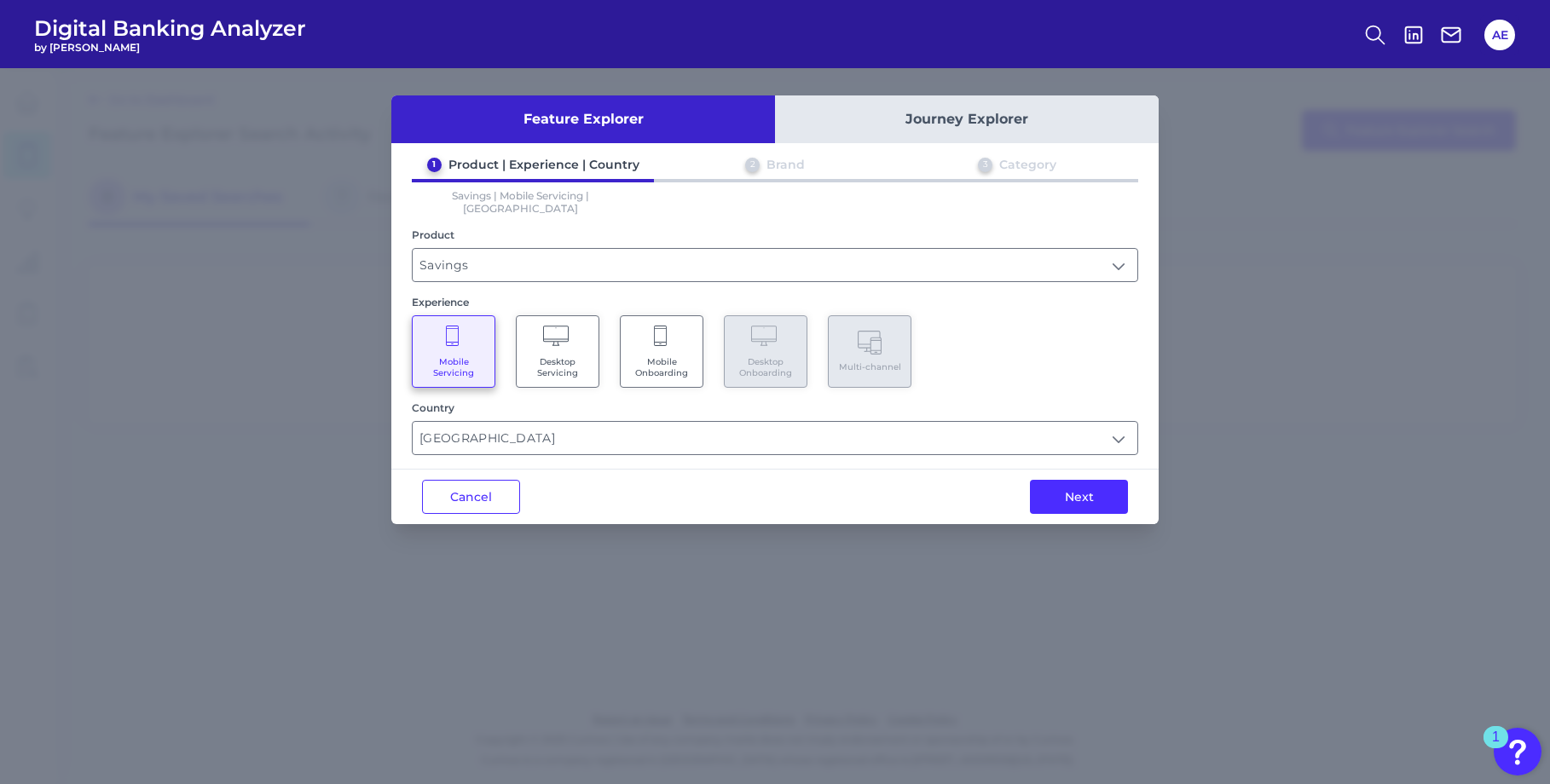
click at [1080, 493] on button "Next" at bounding box center [1079, 496] width 98 height 34
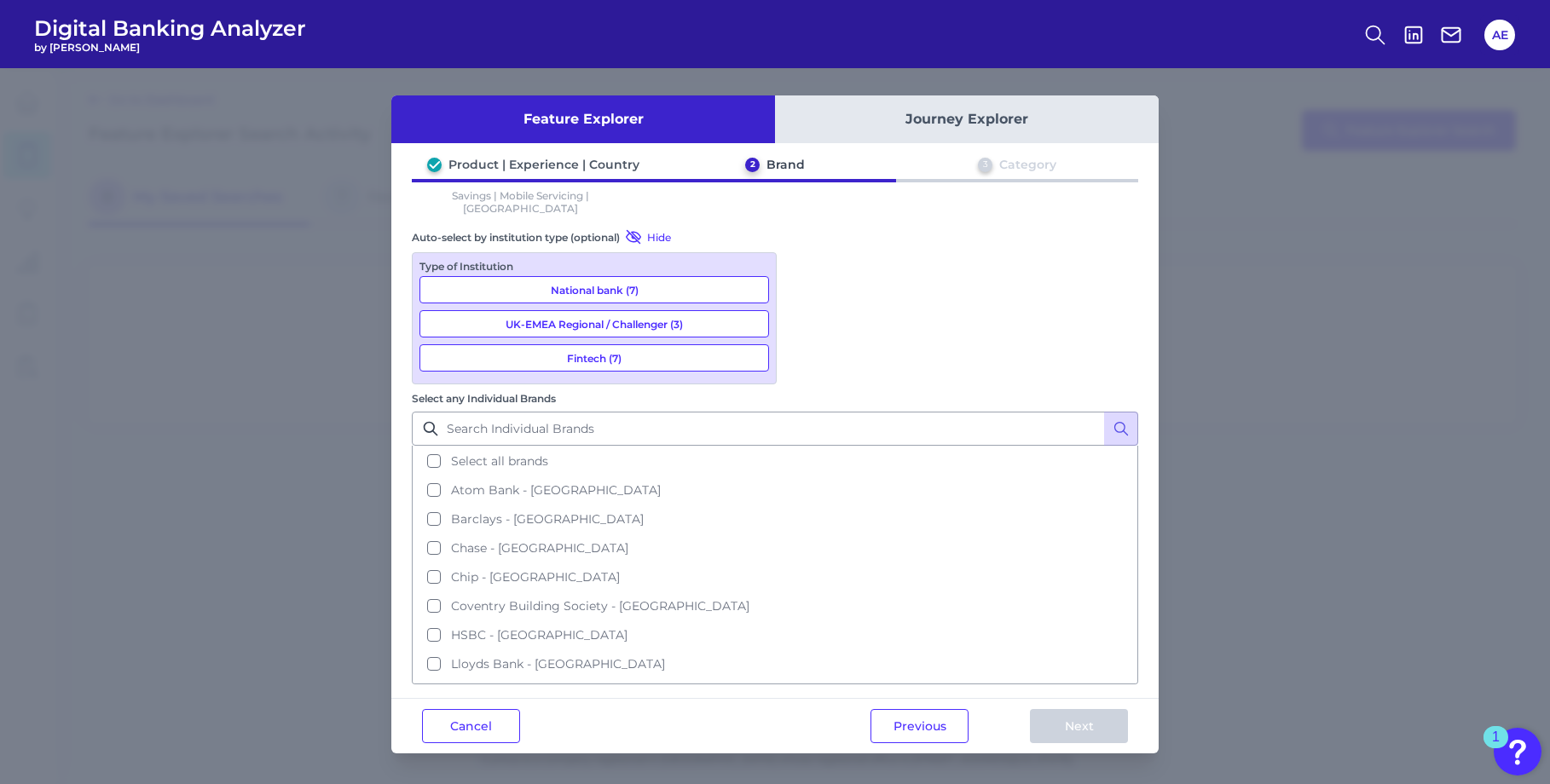
drag, startPoint x: 806, startPoint y: 285, endPoint x: 838, endPoint y: 301, distance: 35.8
click at [806, 447] on button "Select all brands" at bounding box center [775, 461] width 723 height 29
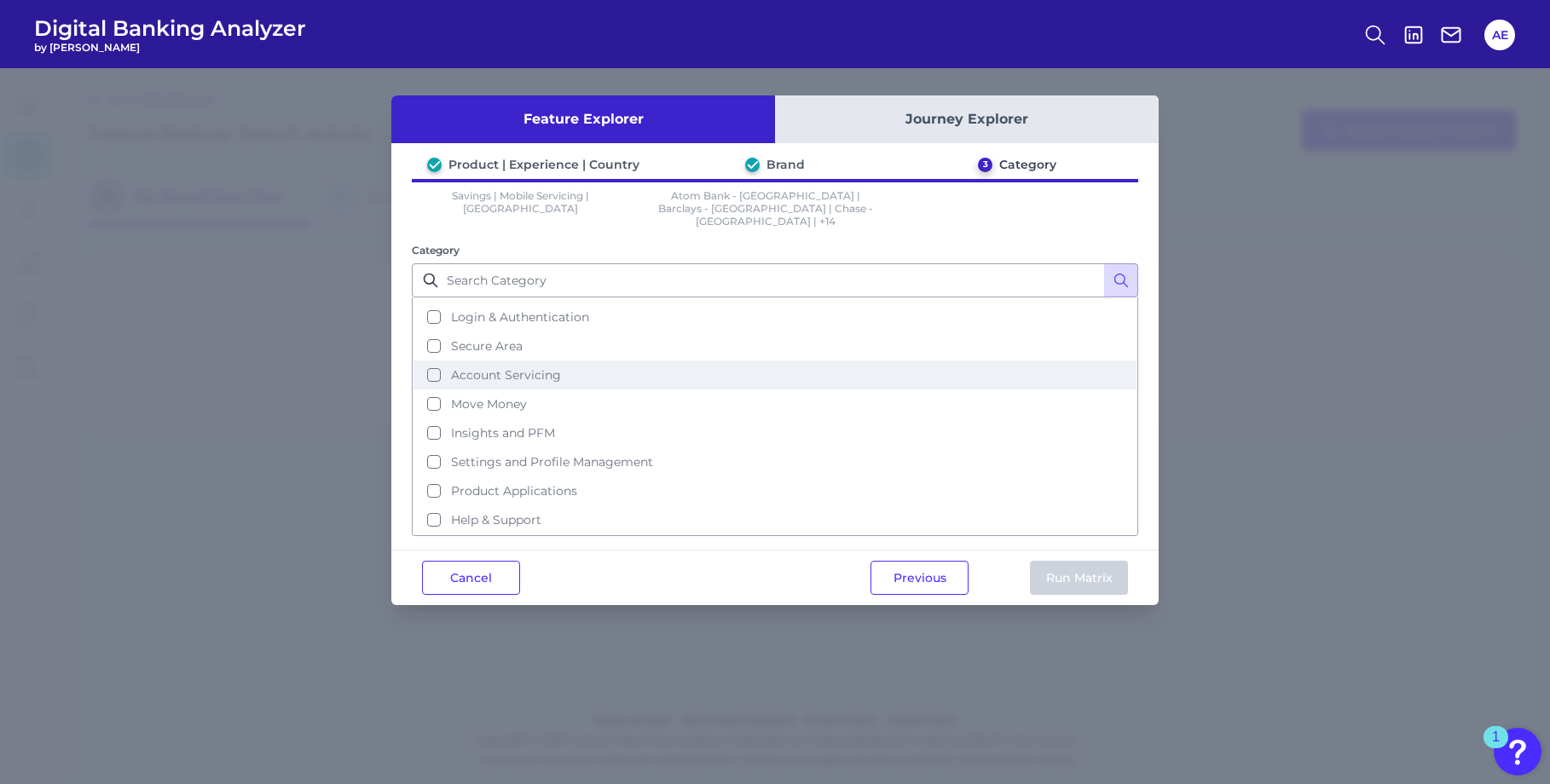
scroll to position [54, 0]
click at [497, 569] on button "Cancel" at bounding box center [470, 578] width 98 height 34
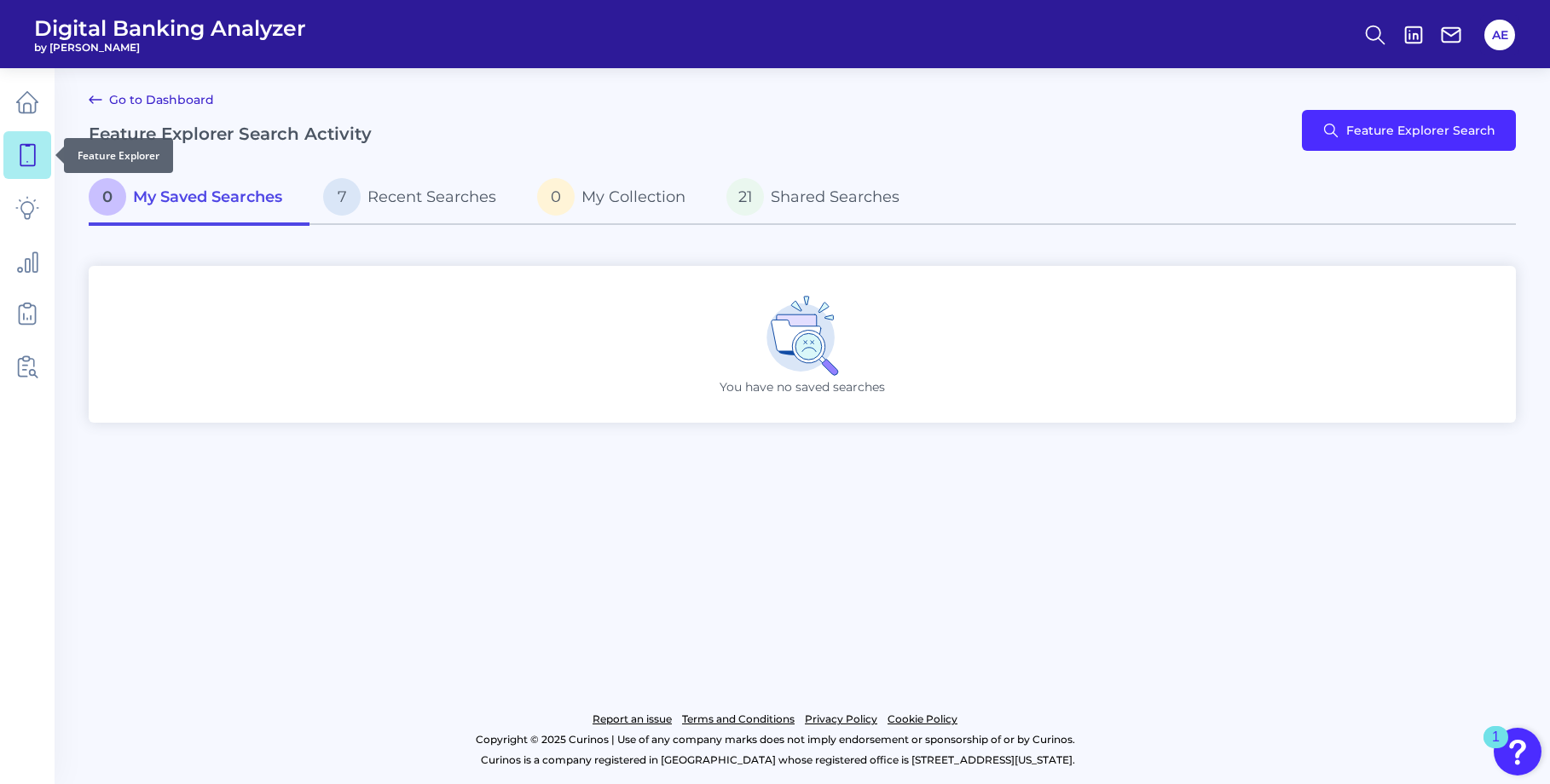
click at [29, 156] on icon at bounding box center [27, 155] width 24 height 24
